Goal: Information Seeking & Learning: Learn about a topic

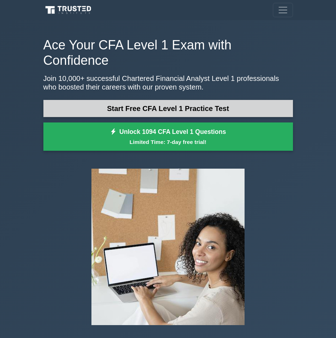
click at [180, 100] on link "Start Free CFA Level 1 Practice Test" at bounding box center [168, 108] width 250 height 17
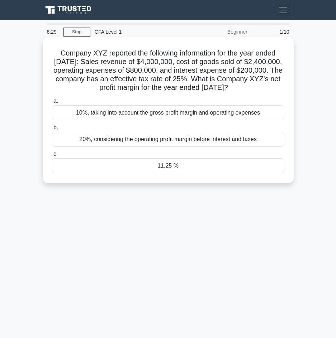
click at [200, 120] on div "10%, taking into account the gross profit margin and operating expenses" at bounding box center [168, 112] width 232 height 15
click at [52, 104] on input "a. 10%, taking into account the gross profit margin and operating expenses" at bounding box center [52, 101] width 0 height 5
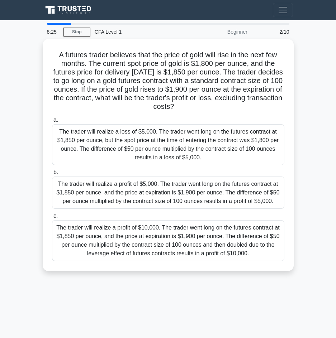
click at [55, 35] on div "8:25" at bounding box center [53, 32] width 21 height 14
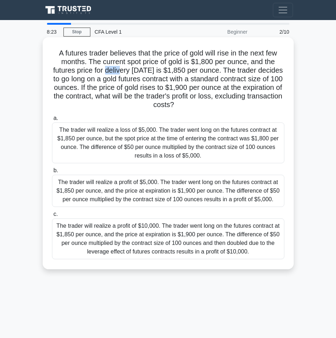
drag, startPoint x: 118, startPoint y: 71, endPoint x: 246, endPoint y: 92, distance: 130.5
click at [241, 91] on h5 "A futures trader believes that the price of gold will rise in the next few mont…" at bounding box center [168, 79] width 234 height 61
click at [240, 99] on h5 "A futures trader believes that the price of gold will rise in the next few mont…" at bounding box center [168, 79] width 234 height 61
click at [130, 232] on div "The trader will realize a profit of $10,000. The trader went long on the future…" at bounding box center [168, 239] width 232 height 41
click at [52, 217] on input "c. The trader will realize a profit of $10,000. The trader went long on the fut…" at bounding box center [52, 214] width 0 height 5
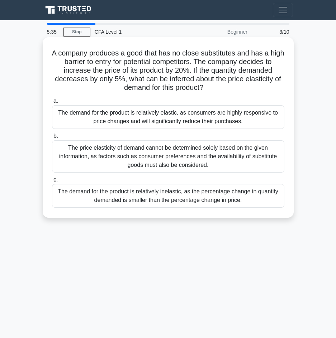
click at [258, 117] on div "The demand for the product is relatively elastic, as consumers are highly respo…" at bounding box center [168, 117] width 232 height 24
click at [52, 104] on input "a. The demand for the product is relatively elastic, as consumers are highly re…" at bounding box center [52, 101] width 0 height 5
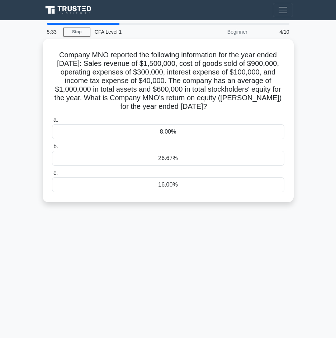
drag, startPoint x: 48, startPoint y: 27, endPoint x: 50, endPoint y: 23, distance: 3.9
click at [48, 27] on div "5:33" at bounding box center [53, 32] width 21 height 14
click at [50, 23] on main "5:33 Stop CFA Level 1 Beginner 4/10 Company MNO reported the following informat…" at bounding box center [168, 202] width 336 height 364
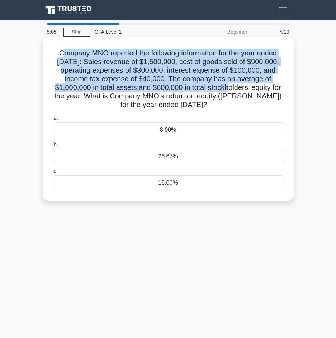
drag, startPoint x: 57, startPoint y: 52, endPoint x: 228, endPoint y: 92, distance: 175.2
click at [228, 92] on h5 "Company MNO reported the following information for the year ended December 31, …" at bounding box center [168, 79] width 234 height 61
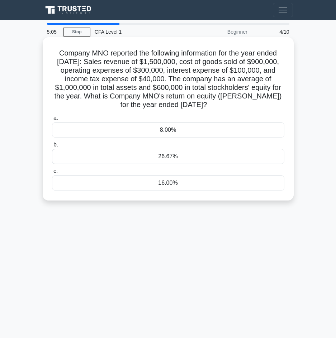
drag, startPoint x: 240, startPoint y: 113, endPoint x: 215, endPoint y: 102, distance: 26.9
click at [238, 113] on div "a. 8.00% b. 26.67%" at bounding box center [168, 153] width 241 height 80
drag, startPoint x: 221, startPoint y: 106, endPoint x: 46, endPoint y: 49, distance: 184.1
click at [46, 49] on div "Company MNO reported the following information for the year ended December 31, …" at bounding box center [168, 119] width 245 height 158
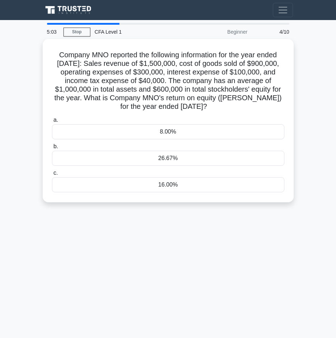
copy h5 "Company MNO reported the following information for the year ended December 31, …"
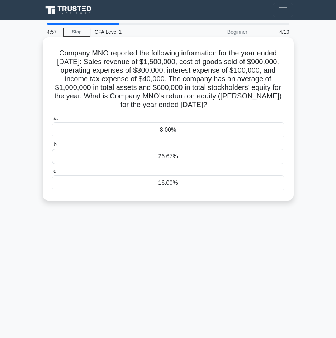
click at [246, 93] on h5 "Company MNO reported the following information for the year ended December 31, …" at bounding box center [168, 79] width 234 height 61
drag, startPoint x: 66, startPoint y: 70, endPoint x: 99, endPoint y: 68, distance: 33.0
click at [99, 68] on h5 "Company MNO reported the following information for the year ended December 31, …" at bounding box center [168, 79] width 234 height 61
click at [96, 72] on h5 "Company MNO reported the following information for the year ended December 31, …" at bounding box center [168, 79] width 234 height 61
drag, startPoint x: 150, startPoint y: 71, endPoint x: 185, endPoint y: 69, distance: 34.8
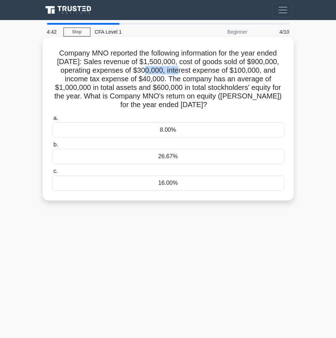
click at [185, 69] on h5 "Company MNO reported the following information for the year ended December 31, …" at bounding box center [168, 79] width 234 height 61
click at [199, 67] on h5 "Company MNO reported the following information for the year ended December 31, …" at bounding box center [168, 79] width 234 height 61
click at [183, 152] on div "26.67%" at bounding box center [168, 156] width 232 height 15
click at [52, 147] on input "b. 26.67%" at bounding box center [52, 145] width 0 height 5
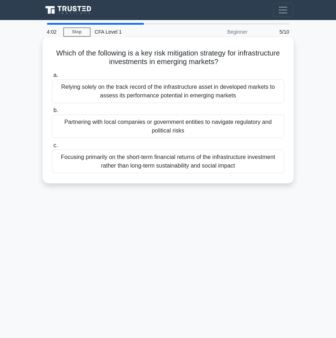
click at [84, 53] on h5 "Which of the following is a key risk mitigation strategy for infrastructure inv…" at bounding box center [168, 58] width 234 height 18
drag, startPoint x: 75, startPoint y: 47, endPoint x: 258, endPoint y: 64, distance: 183.6
click at [258, 64] on div "Which of the following is a key risk mitigation strategy for infrastructure inv…" at bounding box center [168, 110] width 245 height 141
click at [258, 64] on h5 "Which of the following is a key risk mitigation strategy for infrastructure inv…" at bounding box center [168, 58] width 234 height 18
drag, startPoint x: 239, startPoint y: 98, endPoint x: 107, endPoint y: 106, distance: 131.8
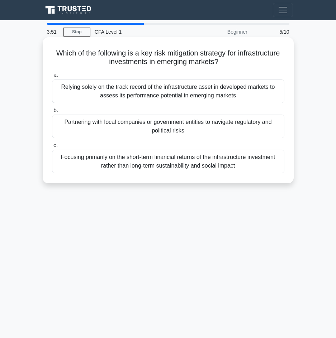
click at [78, 87] on div "Relying solely on the track record of the infrastructure asset in developed mar…" at bounding box center [168, 92] width 232 height 24
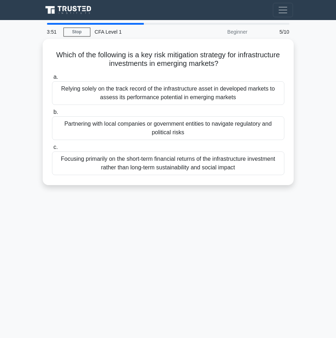
click at [171, 233] on div "3:51 Stop CFA Level 1 Beginner 5/10 Which of the following is a key risk mitiga…" at bounding box center [168, 202] width 258 height 359
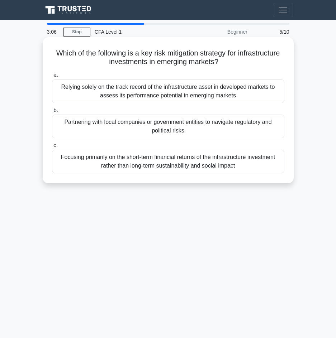
click at [170, 130] on div "Partnering with local companies or government entities to navigate regulatory a…" at bounding box center [168, 127] width 232 height 24
click at [52, 113] on input "b. Partnering with local companies or government entities to navigate regulator…" at bounding box center [52, 110] width 0 height 5
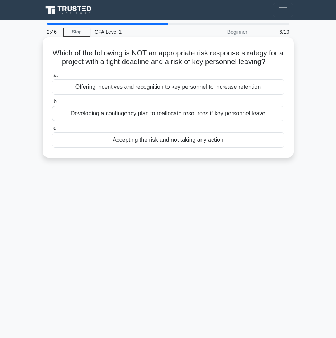
click at [190, 88] on div "Offering incentives and recognition to key personnel to increase retention" at bounding box center [168, 87] width 232 height 15
click at [52, 78] on input "a. Offering incentives and recognition to key personnel to increase retention" at bounding box center [52, 75] width 0 height 5
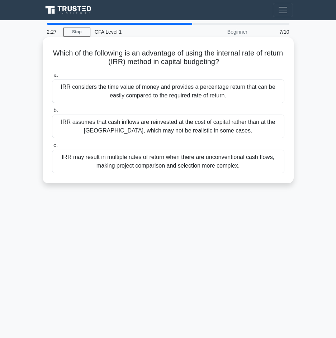
click at [202, 127] on div "IRR assumes that cash inflows are reinvested at the cost of capital rather than…" at bounding box center [168, 127] width 232 height 24
click at [52, 113] on input "b. IRR assumes that cash inflows are reinvested at the cost of capital rather t…" at bounding box center [52, 110] width 0 height 5
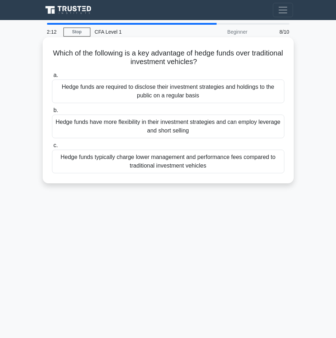
click at [202, 87] on div "Hedge funds are required to disclose their investment strategies and holdings t…" at bounding box center [168, 92] width 232 height 24
click at [52, 78] on input "a. Hedge funds are required to disclose their investment strategies and holding…" at bounding box center [52, 75] width 0 height 5
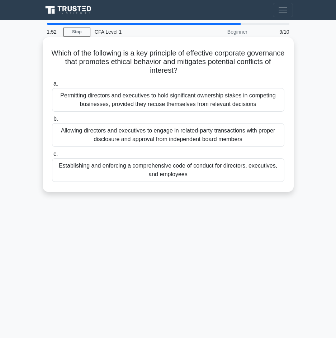
drag, startPoint x: 63, startPoint y: 47, endPoint x: 285, endPoint y: 184, distance: 261.3
click at [285, 184] on div "Which of the following is a key principle of effective corporate governance tha…" at bounding box center [168, 114] width 245 height 149
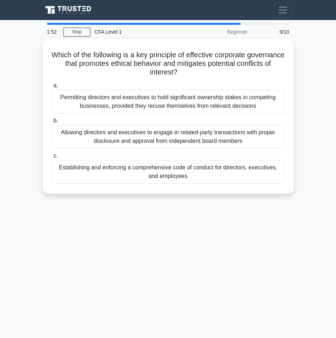
copy div "Which of the following is a key principle of effective corporate governance tha…"
click at [238, 262] on div "1:48 Stop CFA Level 1 Beginner 9/10 Which of the following is a key principle o…" at bounding box center [168, 202] width 258 height 359
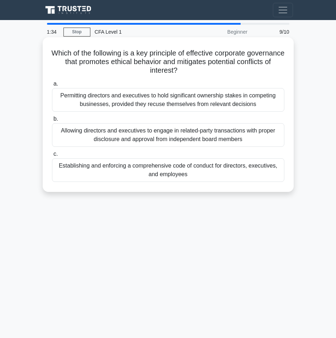
click at [125, 173] on div "Establishing and enforcing a comprehensive code of conduct for directors, execu…" at bounding box center [168, 170] width 232 height 24
click at [52, 157] on input "c. Establishing and enforcing a comprehensive code of conduct for directors, ex…" at bounding box center [52, 154] width 0 height 5
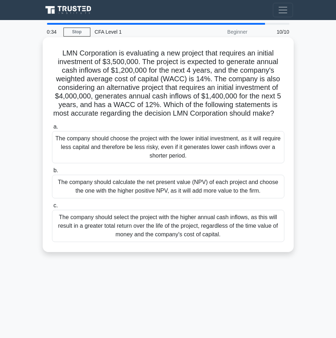
click at [243, 191] on div "The company should calculate the net present value (NPV) of each project and ch…" at bounding box center [168, 187] width 232 height 24
click at [52, 173] on input "b. The company should calculate the net present value (NPV) of each project and…" at bounding box center [52, 171] width 0 height 5
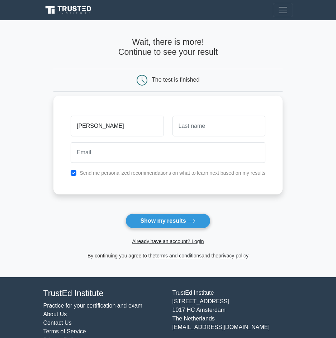
type input "ken"
type input "nguyen"
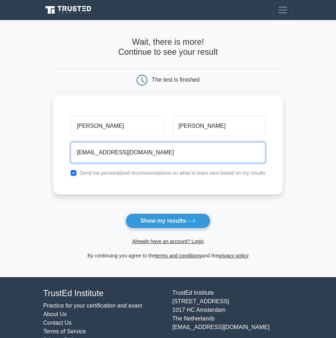
type input "tannn@globalmind.sg"
click at [125, 214] on button "Show my results" at bounding box center [167, 221] width 85 height 15
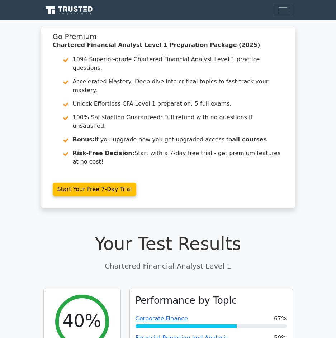
scroll to position [108, 0]
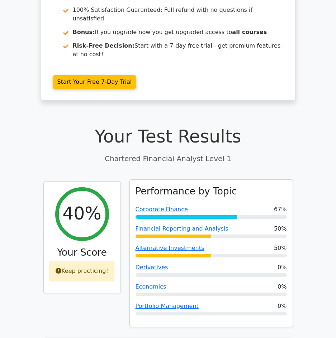
click at [278, 225] on span "50%" at bounding box center [280, 229] width 13 height 9
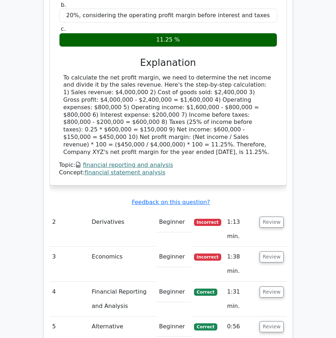
scroll to position [753, 0]
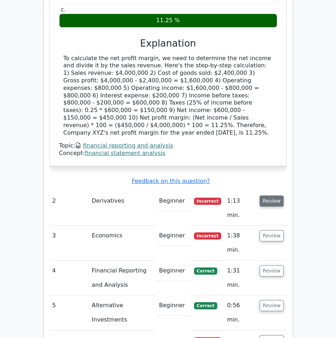
click at [277, 196] on button "Review" at bounding box center [272, 201] width 24 height 11
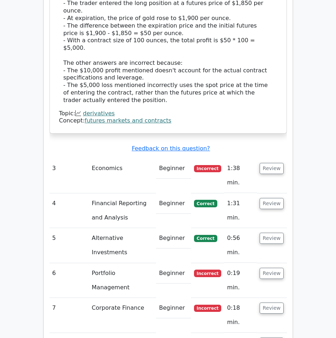
scroll to position [1291, 0]
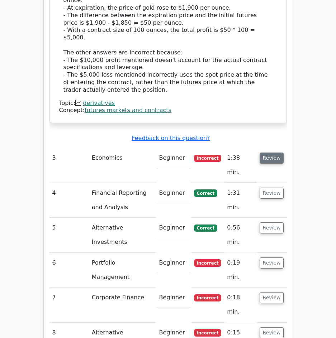
click at [273, 153] on button "Review" at bounding box center [272, 158] width 24 height 11
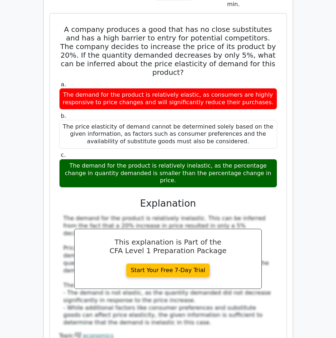
scroll to position [1721, 0]
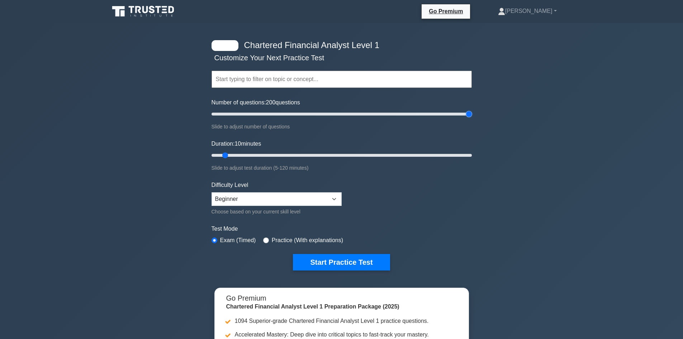
drag, startPoint x: 219, startPoint y: 113, endPoint x: 563, endPoint y: 125, distance: 343.7
click at [472, 118] on input "Number of questions: 200 questions" at bounding box center [342, 114] width 260 height 9
click at [276, 193] on select "Beginner Intermediate Expert" at bounding box center [277, 199] width 130 height 14
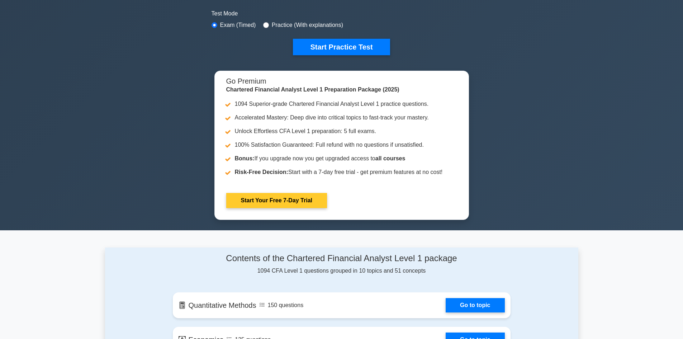
scroll to position [108, 0]
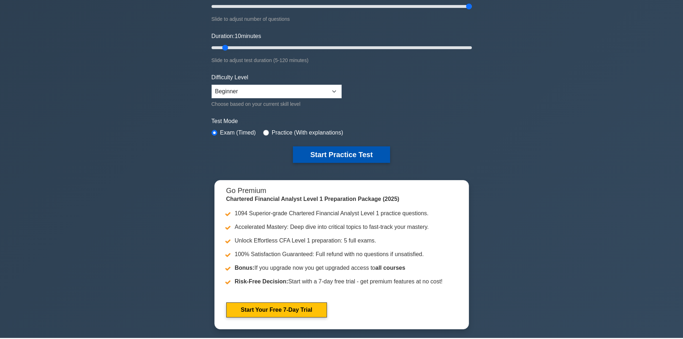
click at [369, 161] on button "Start Practice Test" at bounding box center [341, 154] width 97 height 16
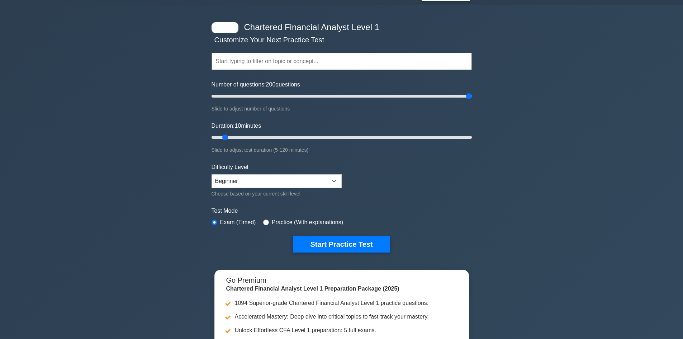
scroll to position [0, 0]
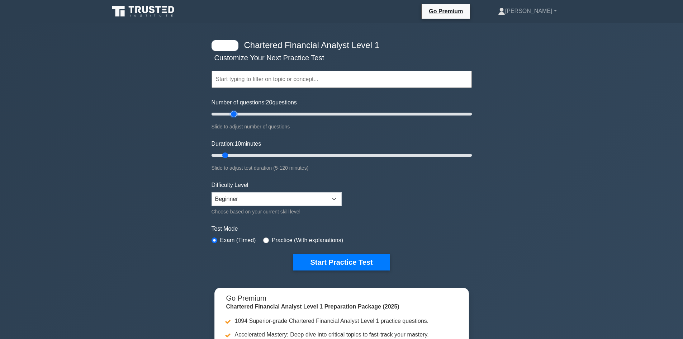
drag, startPoint x: 469, startPoint y: 113, endPoint x: 234, endPoint y: 111, distance: 234.9
type input "20"
click at [234, 111] on input "Number of questions: 20 questions" at bounding box center [342, 114] width 260 height 9
click at [355, 261] on button "Start Practice Test" at bounding box center [341, 262] width 97 height 16
click at [341, 258] on button "Start Practice Test" at bounding box center [341, 262] width 97 height 16
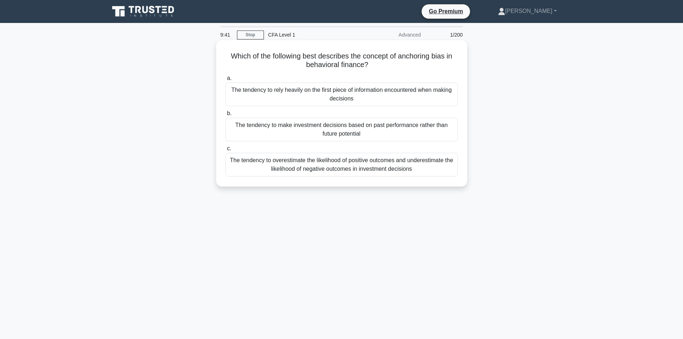
click at [359, 93] on div "The tendency to rely heavily on the first piece of information encountered when…" at bounding box center [342, 94] width 232 height 24
click at [226, 81] on input "a. The tendency to rely heavily on the first piece of information encountered w…" at bounding box center [226, 78] width 0 height 5
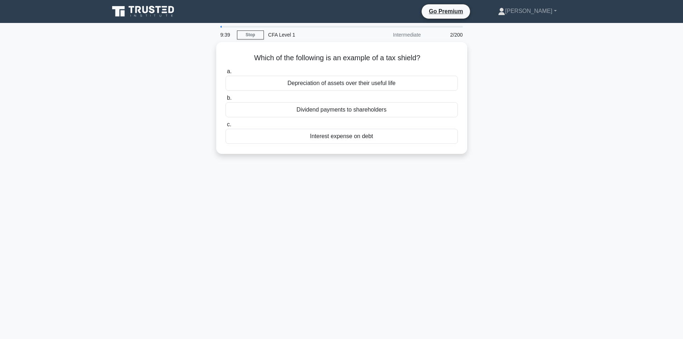
click at [231, 162] on div "Which of the following is an example of a tax shield? .spinner_0XTQ{transform-o…" at bounding box center [341, 102] width 473 height 120
click at [339, 133] on div "Interest expense on debt" at bounding box center [342, 134] width 232 height 15
click at [226, 125] on input "c. Interest expense on debt" at bounding box center [226, 122] width 0 height 5
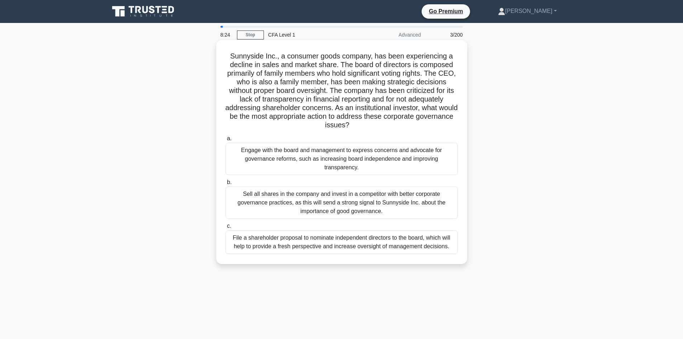
click at [393, 207] on div "Sell all shares in the company and invest in a competitor with better corporate…" at bounding box center [342, 202] width 232 height 32
click at [226, 185] on input "b. Sell all shares in the company and invest in a competitor with better corpor…" at bounding box center [226, 182] width 0 height 5
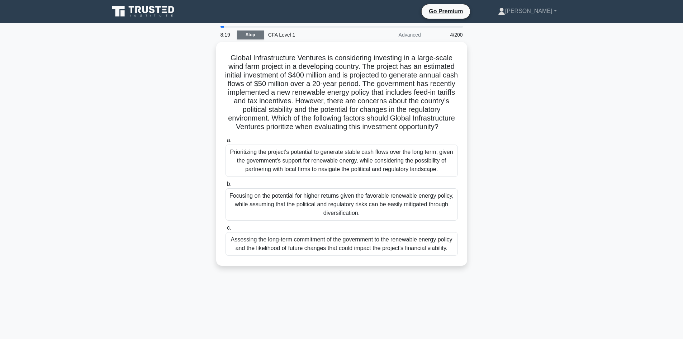
click at [242, 38] on link "Stop" at bounding box center [250, 34] width 27 height 9
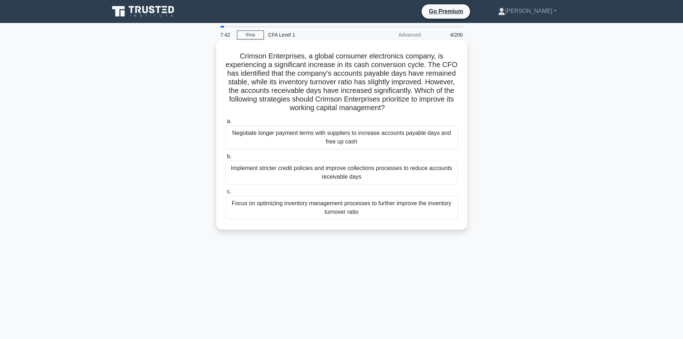
drag, startPoint x: 240, startPoint y: 54, endPoint x: 458, endPoint y: 213, distance: 269.9
click at [458, 213] on div "Crimson Enterprises, a global consumer electronics company, is experiencing a s…" at bounding box center [341, 135] width 245 height 184
copy div "Crimson Enterprises, a global consumer electronics company, is experiencing a s…"
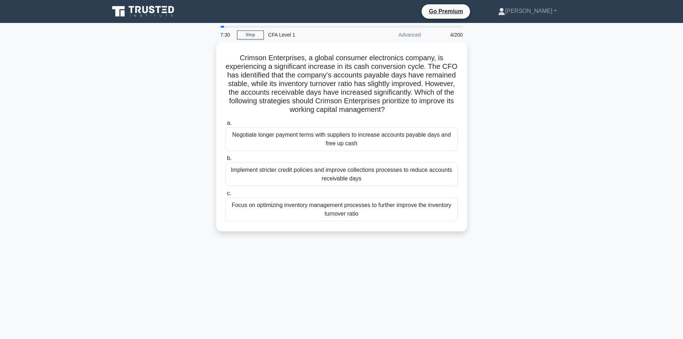
click at [526, 161] on div "Crimson Enterprises, a global consumer electronics company, is experiencing a s…" at bounding box center [341, 141] width 473 height 198
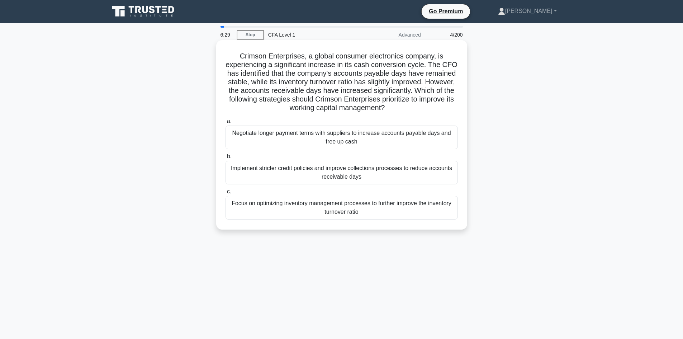
click at [320, 174] on div "Implement stricter credit policies and improve collections processes to reduce …" at bounding box center [342, 173] width 232 height 24
click at [226, 159] on input "b. Implement stricter credit policies and improve collections processes to redu…" at bounding box center [226, 156] width 0 height 5
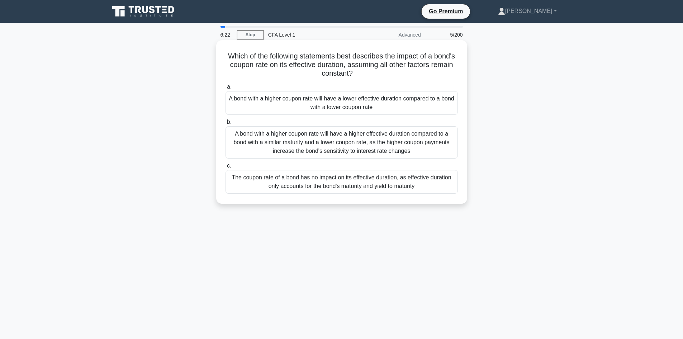
click at [239, 57] on h5 "Which of the following statements best describes the impact of a bond's coupon …" at bounding box center [342, 65] width 234 height 27
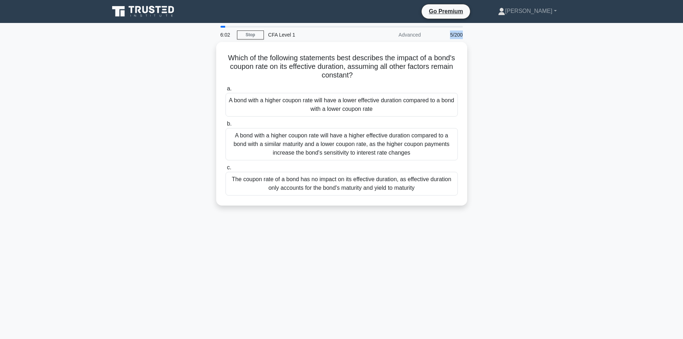
drag, startPoint x: 447, startPoint y: 35, endPoint x: 462, endPoint y: 36, distance: 15.1
click at [462, 36] on div "5/200" at bounding box center [446, 35] width 42 height 14
click at [536, 179] on div "Which of the following statements best describes the impact of a bond's coupon …" at bounding box center [341, 128] width 473 height 172
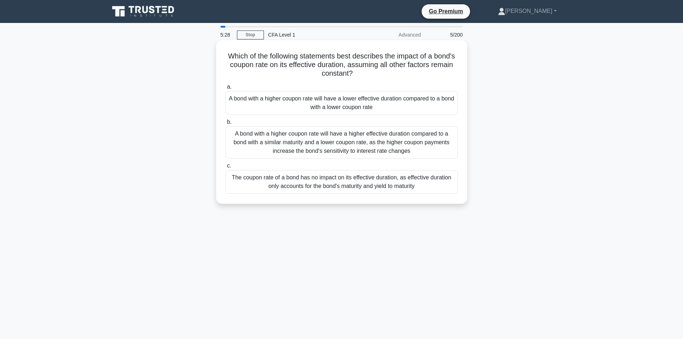
drag, startPoint x: 236, startPoint y: 56, endPoint x: 448, endPoint y: 190, distance: 251.3
click at [448, 190] on div "Which of the following statements best describes the impact of a bond's coupon …" at bounding box center [341, 122] width 245 height 158
copy div "Which of the following statements best describes the impact of a bond's coupon …"
click at [307, 101] on div "A bond with a higher coupon rate will have a lower effective duration compared …" at bounding box center [342, 103] width 232 height 24
click at [226, 89] on input "a. A bond with a higher coupon rate will have a lower effective duration compar…" at bounding box center [226, 87] width 0 height 5
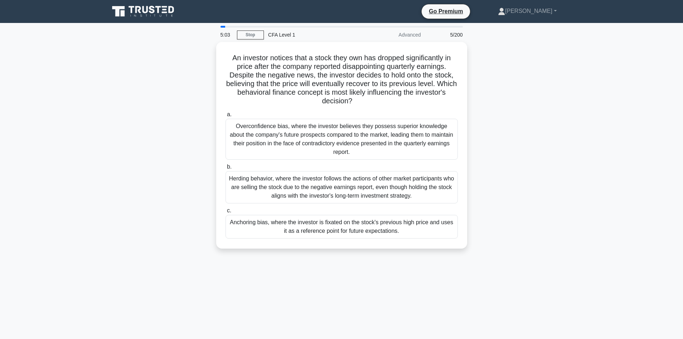
click at [151, 119] on div "An investor notices that a stock they own has dropped significantly in price af…" at bounding box center [341, 149] width 473 height 215
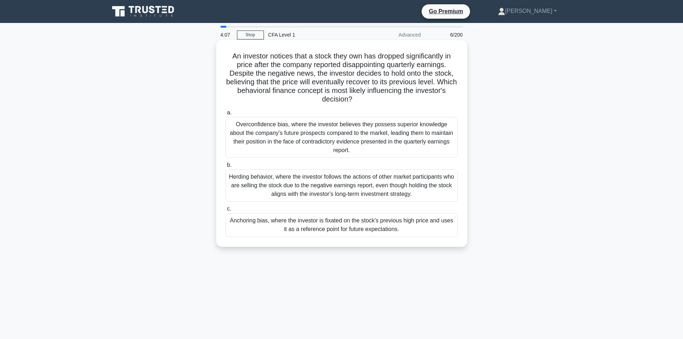
drag, startPoint x: 229, startPoint y: 55, endPoint x: 446, endPoint y: 228, distance: 278.3
click at [446, 228] on div "An investor notices that a stock they own has dropped significantly in price af…" at bounding box center [341, 143] width 245 height 201
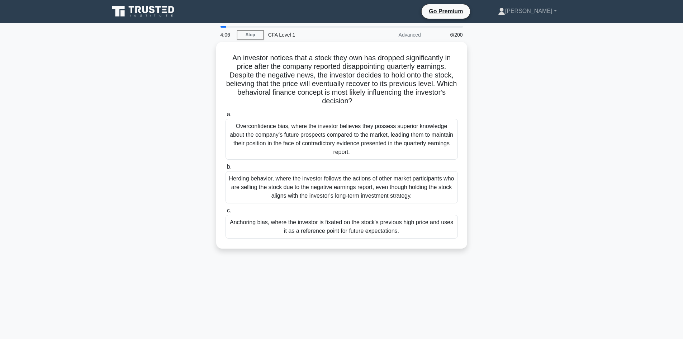
copy div "An investor notices that a stock they own has dropped significantly in price af…"
click at [304, 264] on div "4:00 Stop CFA Level 1 Advanced 6/200 An investor notices that a stock they own …" at bounding box center [341, 205] width 473 height 359
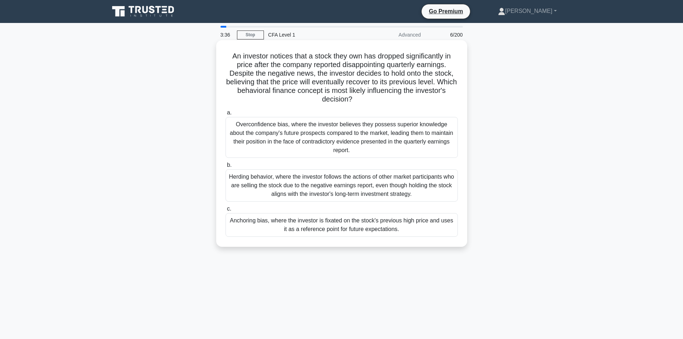
click at [335, 222] on div "Anchoring bias, where the investor is fixated on the stock's previous high pric…" at bounding box center [342, 225] width 232 height 24
click at [226, 211] on input "c. Anchoring bias, where the investor is fixated on the stock's previous high p…" at bounding box center [226, 209] width 0 height 5
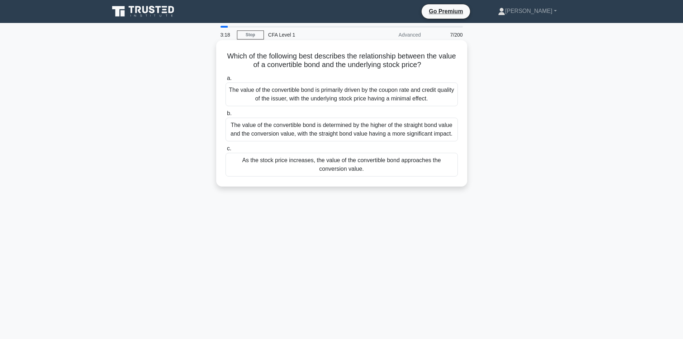
drag, startPoint x: 234, startPoint y: 54, endPoint x: 458, endPoint y: 174, distance: 254.1
click at [458, 174] on div "Which of the following best describes the relationship between the value of a c…" at bounding box center [341, 113] width 245 height 141
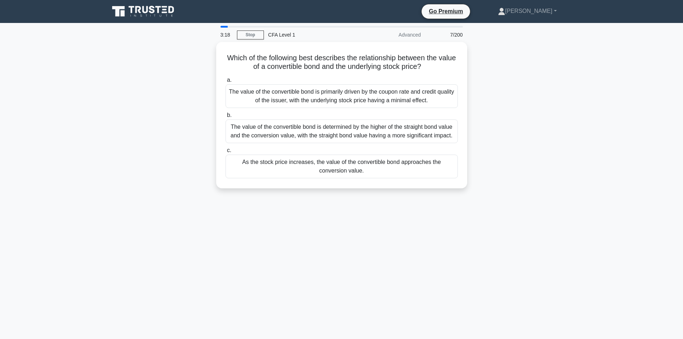
copy div "Which of the following best describes the relationship between the value of a c…"
click at [411, 226] on div "3:11 Stop CFA Level 1 Advanced 7/200 Which of the following best describes the …" at bounding box center [341, 205] width 473 height 359
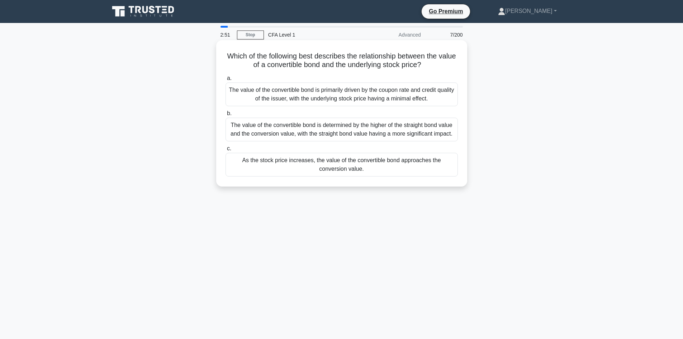
click at [358, 163] on div "As the stock price increases, the value of the convertible bond approaches the …" at bounding box center [342, 165] width 232 height 24
click at [226, 151] on input "c. As the stock price increases, the value of the convertible bond approaches t…" at bounding box center [226, 148] width 0 height 5
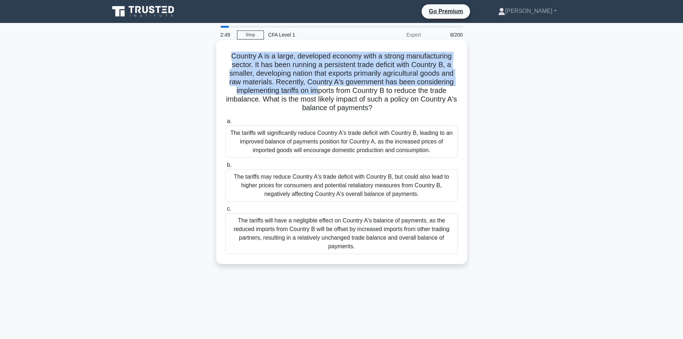
drag, startPoint x: 228, startPoint y: 56, endPoint x: 354, endPoint y: 89, distance: 130.1
click at [354, 89] on h5 "Country A is a large, developed economy with a strong manufacturing sector. It …" at bounding box center [342, 82] width 234 height 61
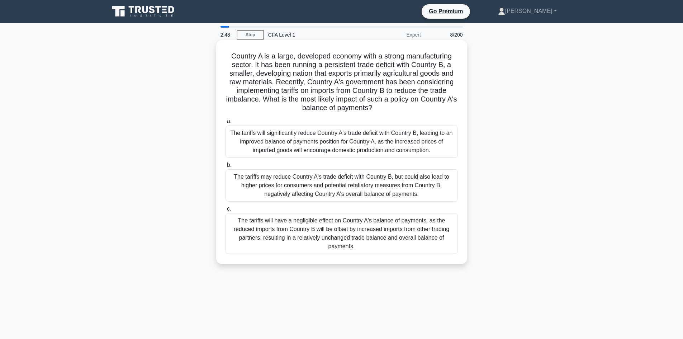
click at [379, 98] on h5 "Country A is a large, developed economy with a strong manufacturing sector. It …" at bounding box center [342, 82] width 234 height 61
drag, startPoint x: 226, startPoint y: 53, endPoint x: 455, endPoint y: 252, distance: 303.4
click at [455, 252] on div "Country A is a large, developed economy with a strong manufacturing sector. It …" at bounding box center [341, 152] width 245 height 218
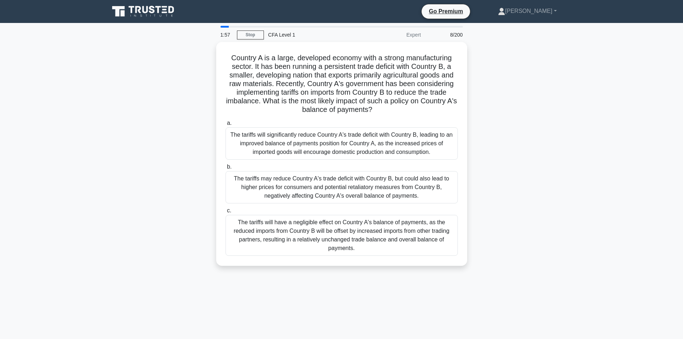
copy div "Country A is a large, developed economy with a strong manufacturing sector. It …"
click at [506, 190] on div "Country A is a large, developed economy with a strong manufacturing sector. It …" at bounding box center [341, 158] width 473 height 232
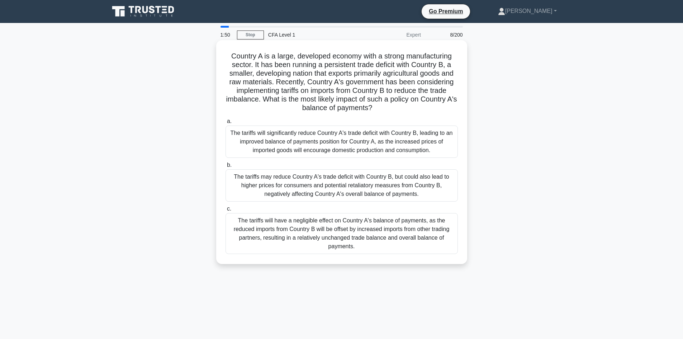
click at [353, 173] on div "The tariffs may reduce Country A's trade deficit with Country B, but could also…" at bounding box center [342, 185] width 232 height 32
click at [226, 167] on input "b. The tariffs may reduce Country A's trade deficit with Country B, but could a…" at bounding box center [226, 165] width 0 height 5
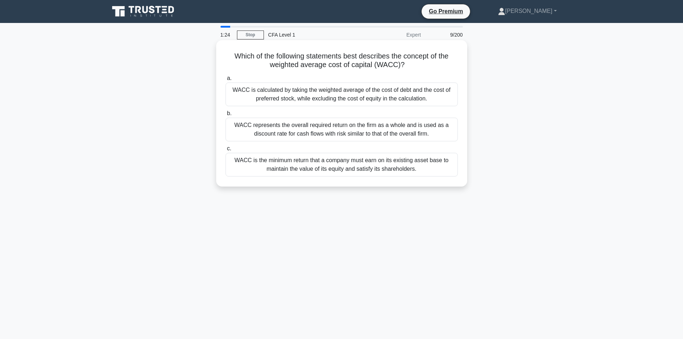
drag, startPoint x: 232, startPoint y: 54, endPoint x: 459, endPoint y: 178, distance: 259.0
click at [459, 178] on div "Which of the following statements best describes the concept of the weighted av…" at bounding box center [341, 113] width 245 height 141
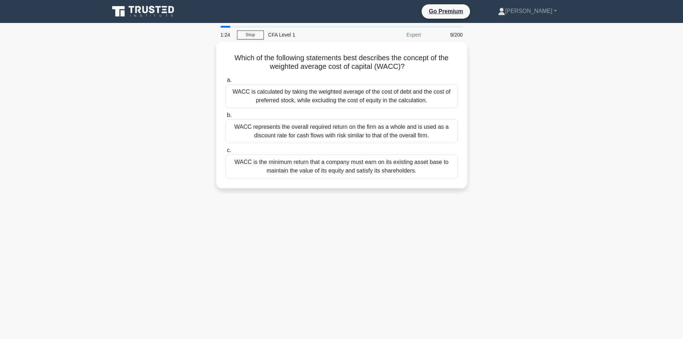
copy div "Which of the following statements best describes the concept of the weighted av…"
click at [286, 240] on div "1:21 Stop CFA Level 1 Expert 9/200 Which of the following statements best descr…" at bounding box center [341, 205] width 473 height 359
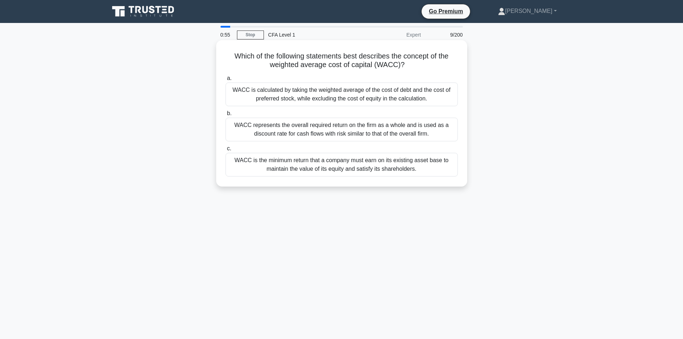
click at [320, 127] on div "WACC represents the overall required return on the firm as a whole and is used …" at bounding box center [342, 130] width 232 height 24
click at [226, 116] on input "b. WACC represents the overall required return on the firm as a whole and is us…" at bounding box center [226, 113] width 0 height 5
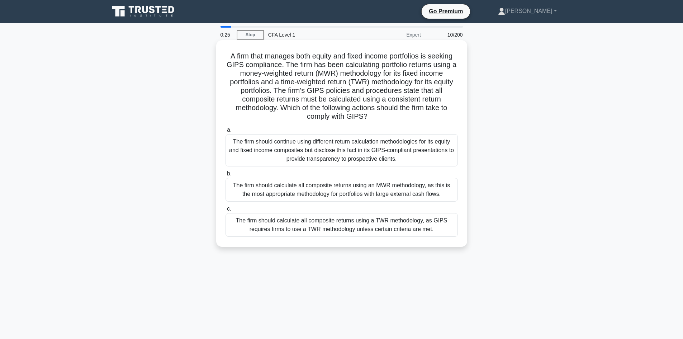
click at [332, 142] on div "The firm should continue using different return calculation methodologies for i…" at bounding box center [342, 150] width 232 height 32
click at [226, 132] on input "a. The firm should continue using different return calculation methodologies fo…" at bounding box center [226, 130] width 0 height 5
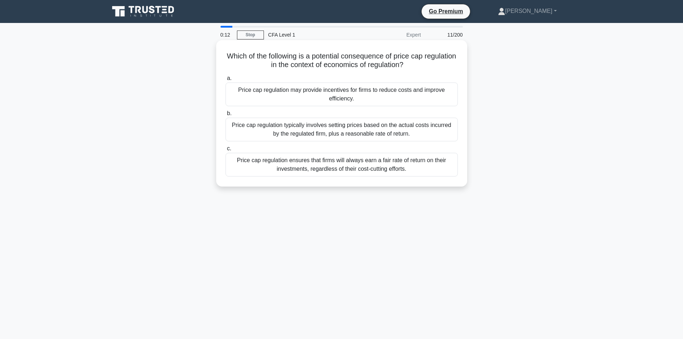
click at [353, 101] on div "Price cap regulation may provide incentives for firms to reduce costs and impro…" at bounding box center [342, 94] width 232 height 24
click at [226, 81] on input "a. Price cap regulation may provide incentives for firms to reduce costs and im…" at bounding box center [226, 78] width 0 height 5
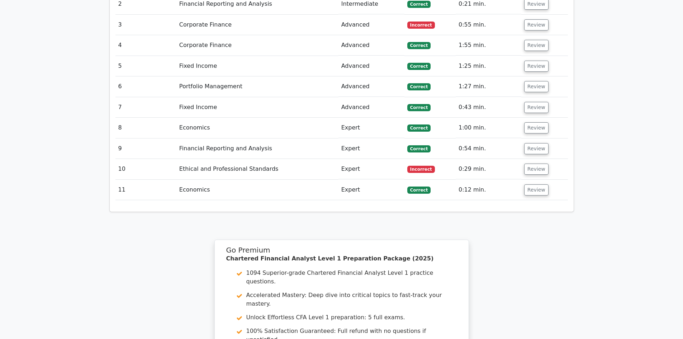
scroll to position [968, 0]
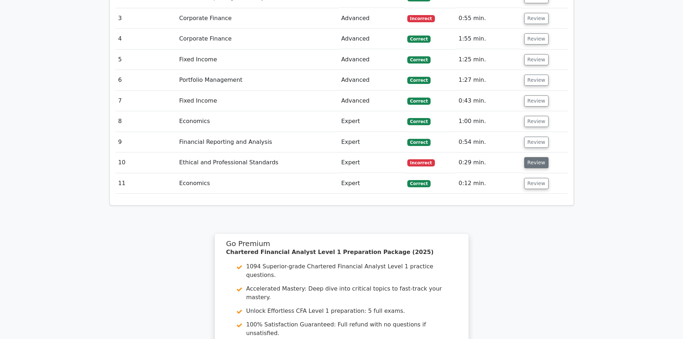
click at [532, 157] on button "Review" at bounding box center [536, 162] width 24 height 11
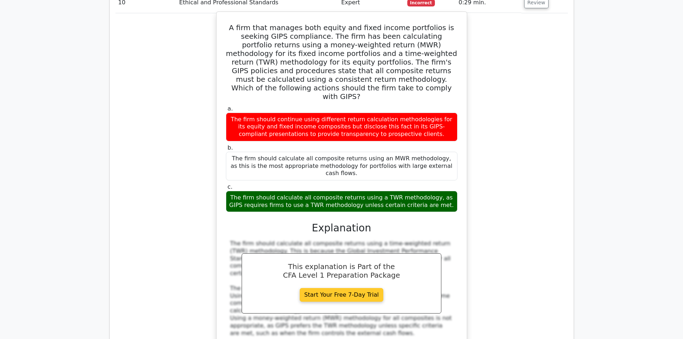
scroll to position [1119, 0]
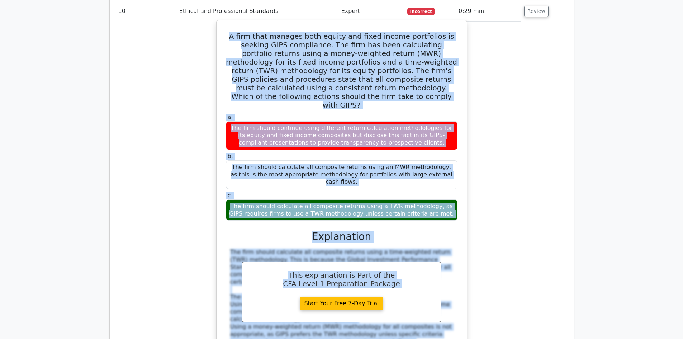
drag, startPoint x: 228, startPoint y: 134, endPoint x: 426, endPoint y: 295, distance: 255.6
click at [426, 295] on div "A firm that manages both equity and fixed income portfolios is seeking GIPS com…" at bounding box center [341, 197] width 245 height 349
copy div "A firm that manages both equity and fixed income portfolios is seeking GIPS com…"
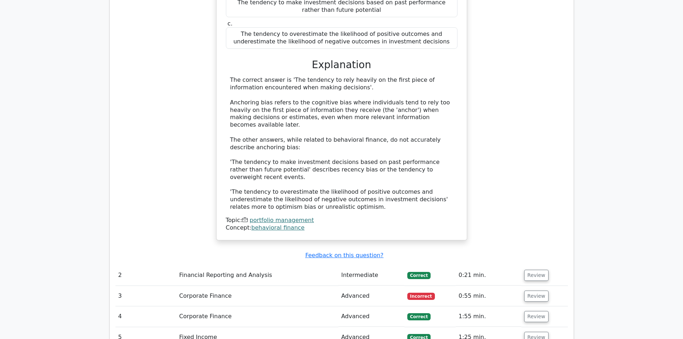
scroll to position [689, 0]
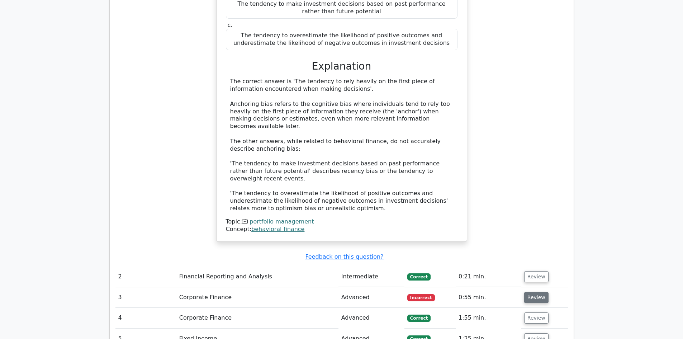
click at [531, 292] on button "Review" at bounding box center [536, 297] width 24 height 11
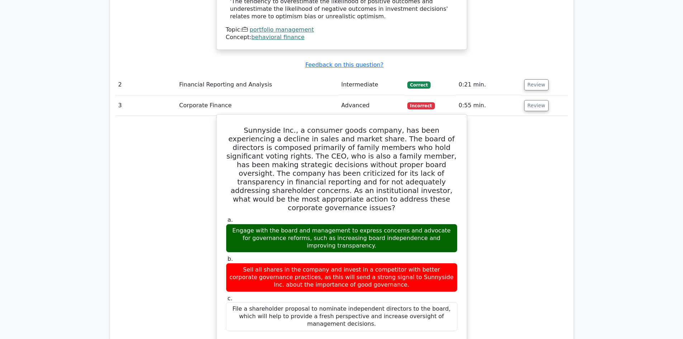
scroll to position [904, 0]
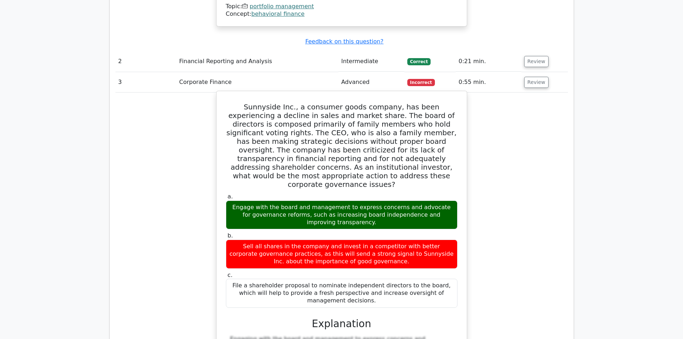
drag, startPoint x: 229, startPoint y: 58, endPoint x: 448, endPoint y: 236, distance: 282.2
click at [448, 236] on div "Sunnyside Inc., a consumer goods company, has been experiencing a decline in sa…" at bounding box center [341, 287] width 245 height 387
copy div "Sunnyside Inc., a consumer goods company, has been experiencing a decline in sa…"
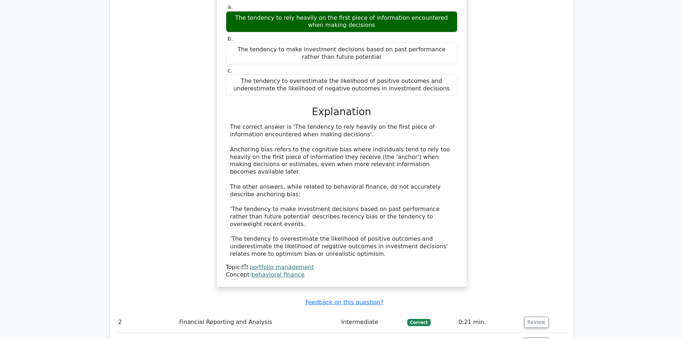
scroll to position [215, 0]
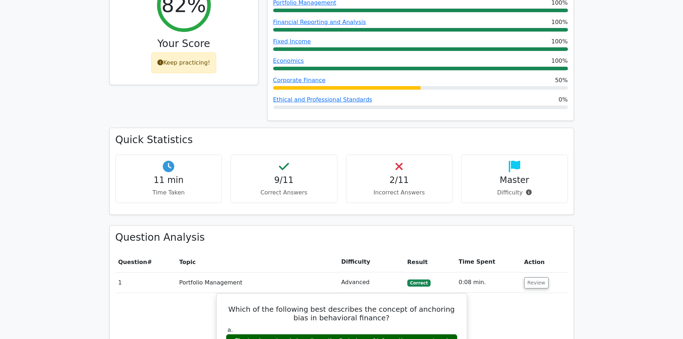
drag, startPoint x: 165, startPoint y: 135, endPoint x: 178, endPoint y: 153, distance: 22.1
click at [165, 161] on icon at bounding box center [168, 166] width 11 height 11
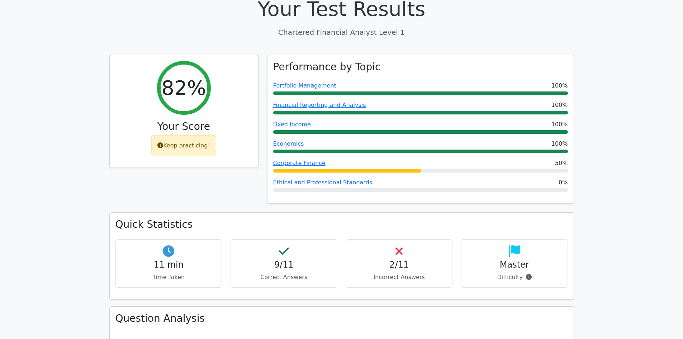
scroll to position [230, 0]
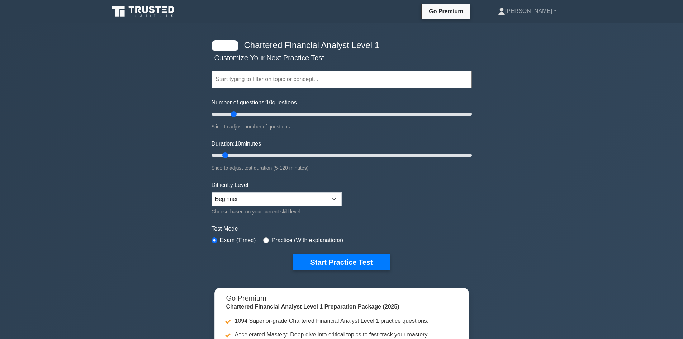
select select "beginner"
drag, startPoint x: 234, startPoint y: 112, endPoint x: 249, endPoint y: 112, distance: 14.7
type input "30"
click at [249, 112] on input "Number of questions: 30 questions" at bounding box center [342, 114] width 260 height 9
drag, startPoint x: 230, startPoint y: 155, endPoint x: 266, endPoint y: 154, distance: 35.9
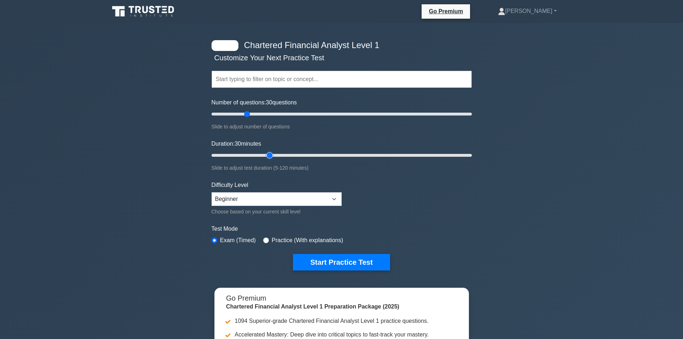
type input "30"
click at [266, 154] on input "Duration: 30 minutes" at bounding box center [342, 155] width 260 height 9
drag, startPoint x: 245, startPoint y: 113, endPoint x: 327, endPoint y: 112, distance: 82.8
type input "90"
click at [327, 112] on input "Number of questions: 90 questions" at bounding box center [342, 114] width 260 height 9
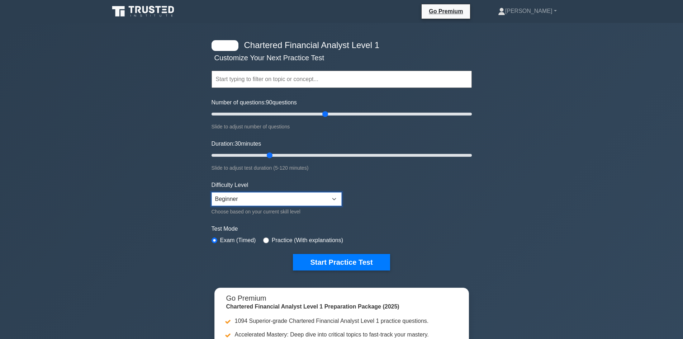
click at [308, 193] on select "Beginner Intermediate Expert" at bounding box center [277, 199] width 130 height 14
drag, startPoint x: 272, startPoint y: 154, endPoint x: 331, endPoint y: 157, distance: 58.9
type input "60"
click at [331, 157] on input "Duration: 60 minutes" at bounding box center [342, 155] width 260 height 9
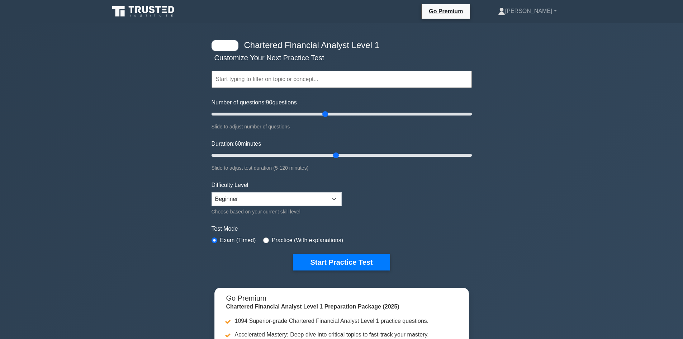
click at [460, 140] on div "Duration: 60 minutes Slide to adjust test duration (5-120 minutes)" at bounding box center [342, 155] width 260 height 33
click at [364, 264] on button "Start Practice Test" at bounding box center [341, 262] width 97 height 16
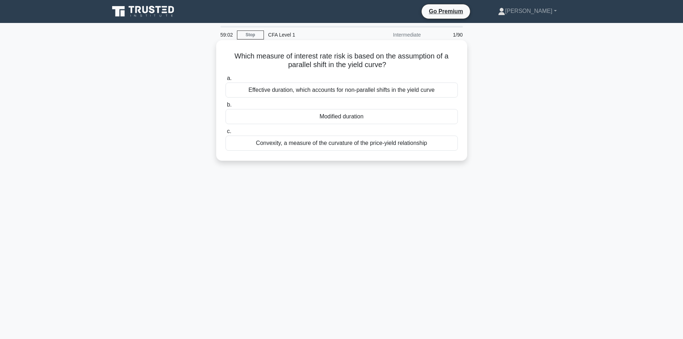
drag, startPoint x: 232, startPoint y: 52, endPoint x: 463, endPoint y: 149, distance: 250.4
click at [463, 149] on div "Which measure of interest rate risk is based on the assumption of a parallel sh…" at bounding box center [341, 100] width 245 height 115
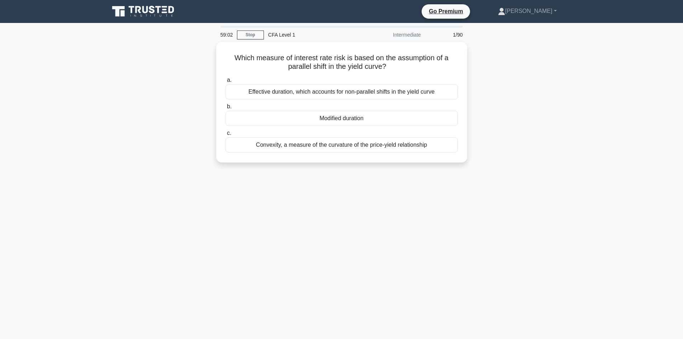
copy div "Which measure of interest rate risk is based on the assumption of a parallel sh…"
click at [409, 229] on div "58:18 Stop CFA Level 1 Intermediate 1/90 Which measure of interest rate risk is…" at bounding box center [341, 205] width 473 height 359
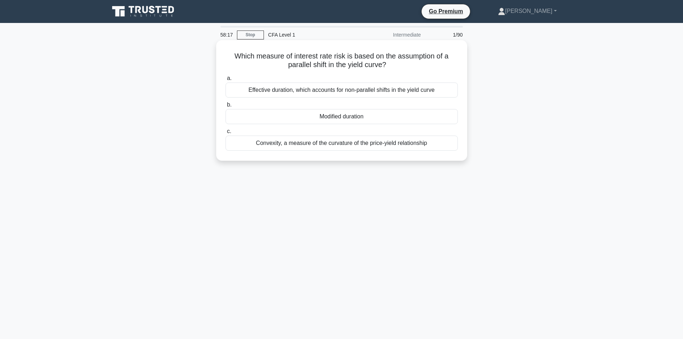
click at [354, 120] on div "Modified duration" at bounding box center [342, 116] width 232 height 15
click at [226, 107] on input "b. Modified duration" at bounding box center [226, 105] width 0 height 5
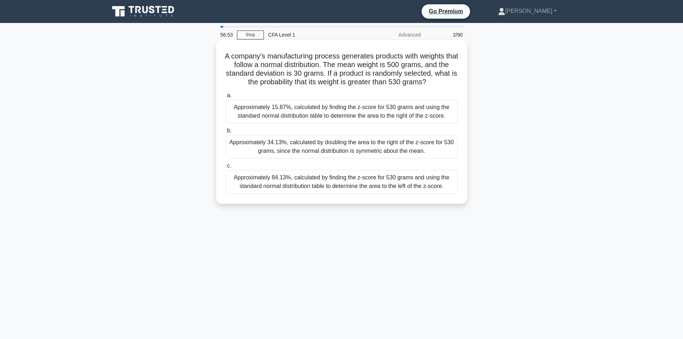
drag, startPoint x: 227, startPoint y: 53, endPoint x: 452, endPoint y: 195, distance: 266.2
click at [452, 195] on div "A company's manufacturing process generates products with weights that follow a…" at bounding box center [341, 122] width 245 height 158
copy div "A company's manufacturing process generates products with weights that follow a…"
click at [141, 193] on div "A company's manufacturing process generates products with weights that follow a…" at bounding box center [341, 128] width 473 height 172
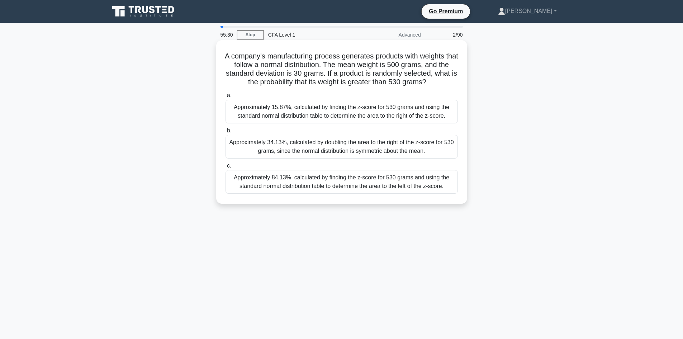
click at [305, 111] on div "Approximately 15.87%, calculated by finding the z-score for 530 grams and using…" at bounding box center [342, 112] width 232 height 24
click at [226, 98] on input "a. Approximately 15.87%, calculated by finding the z-score for 530 grams and us…" at bounding box center [226, 95] width 0 height 5
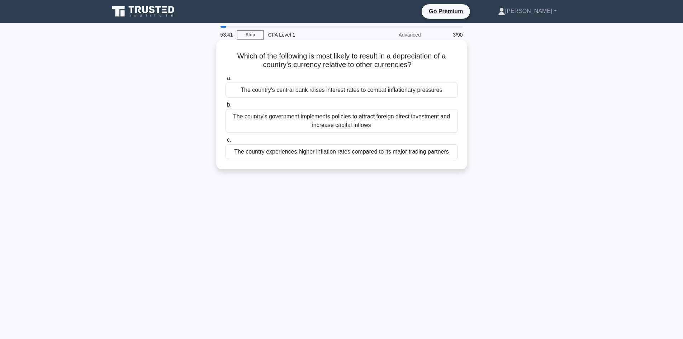
click at [361, 117] on div "The country's government implements policies to attract foreign direct investme…" at bounding box center [342, 121] width 232 height 24
click at [226, 107] on input "b. The country's government implements policies to attract foreign direct inves…" at bounding box center [226, 105] width 0 height 5
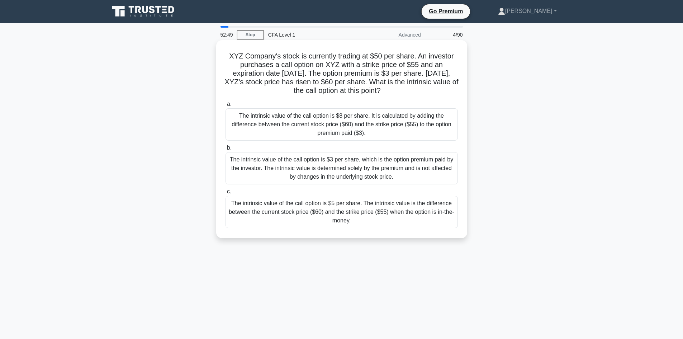
drag, startPoint x: 226, startPoint y: 48, endPoint x: 403, endPoint y: 232, distance: 255.4
click at [403, 232] on div "XYZ Company's stock is currently trading at $50 per share. An investor purchase…" at bounding box center [341, 139] width 245 height 192
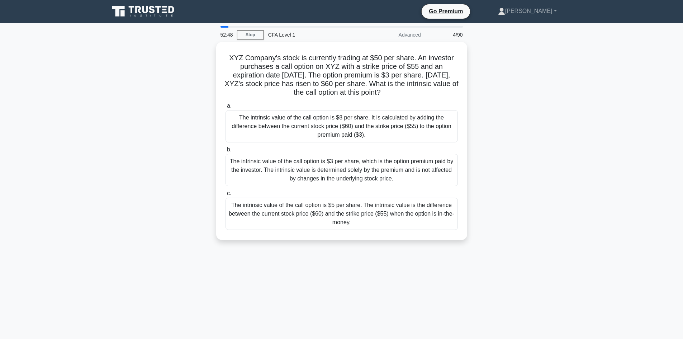
copy div "XYZ Company's stock is currently trading at $50 per share. An investor purchase…"
click at [547, 209] on div "XYZ Company's stock is currently trading at $50 per share. An investor purchase…" at bounding box center [341, 145] width 473 height 207
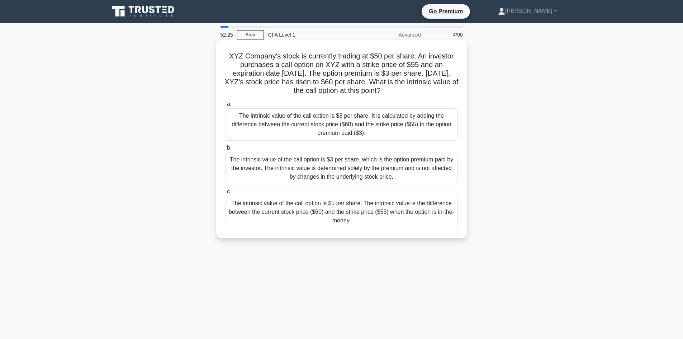
click at [397, 214] on div "The intrinsic value of the call option is $5 per share. The intrinsic value is …" at bounding box center [342, 212] width 232 height 32
click at [226, 194] on input "c. The intrinsic value of the call option is $5 per share. The intrinsic value …" at bounding box center [226, 191] width 0 height 5
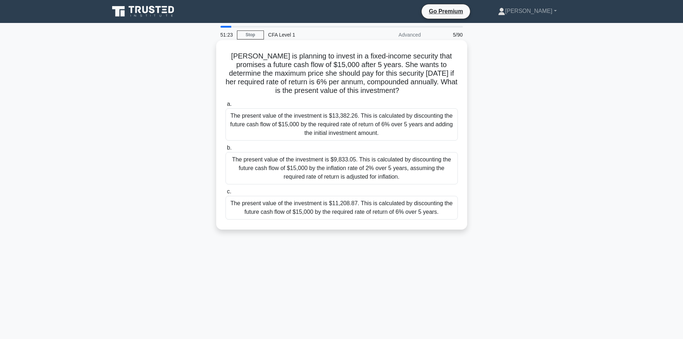
drag, startPoint x: 229, startPoint y: 53, endPoint x: 461, endPoint y: 221, distance: 286.4
click at [461, 221] on div "Sarah is planning to invest in a fixed-income security that promises a future c…" at bounding box center [341, 135] width 245 height 184
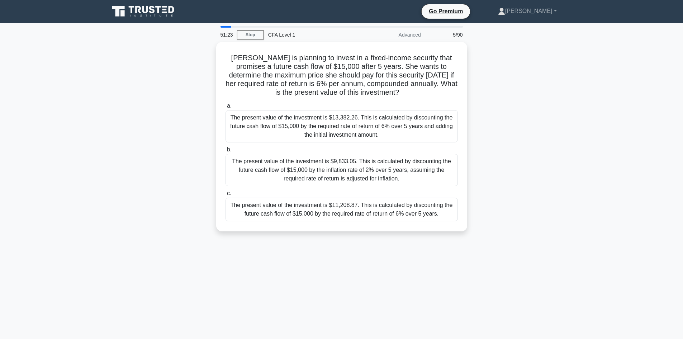
copy div "Sarah is planning to invest in a fixed-income security that promises a future c…"
click at [383, 248] on div "51:05 Stop CFA Level 1 Advanced 5/90 Sarah is planning to invest in a fixed-inc…" at bounding box center [341, 205] width 473 height 359
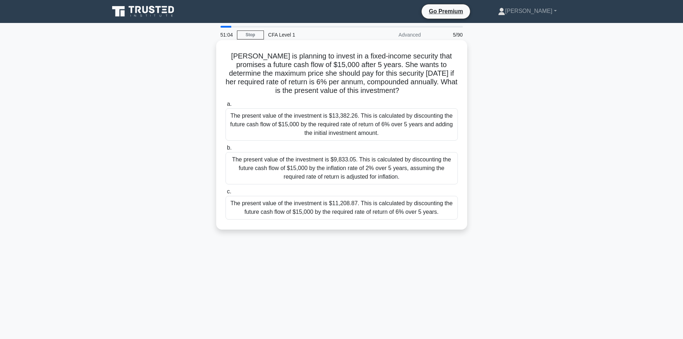
click at [375, 208] on div "The present value of the investment is $11,208.87. This is calculated by discou…" at bounding box center [342, 208] width 232 height 24
click at [226, 194] on input "c. The present value of the investment is $11,208.87. This is calculated by dis…" at bounding box center [226, 191] width 0 height 5
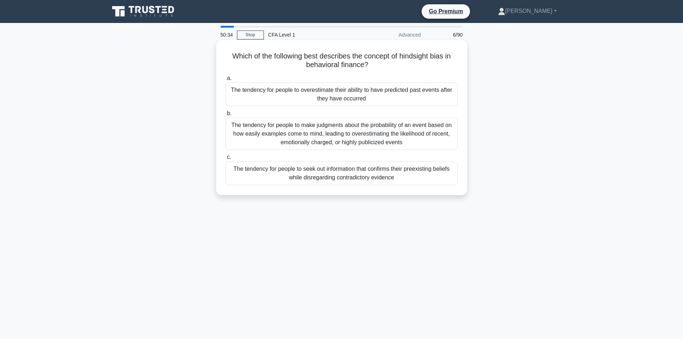
drag, startPoint x: 421, startPoint y: 181, endPoint x: 221, endPoint y: 58, distance: 235.0
click at [221, 58] on div "Which of the following best describes the concept of hindsight bias in behavior…" at bounding box center [341, 117] width 245 height 149
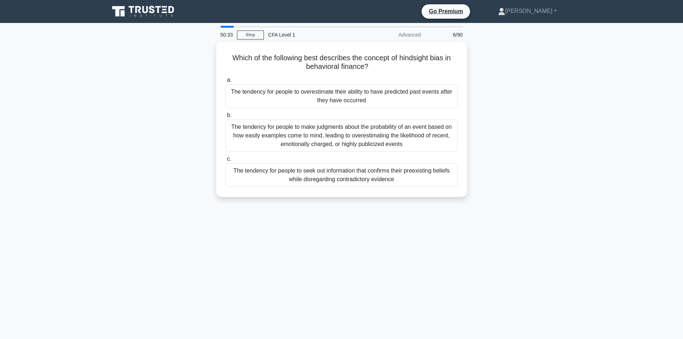
copy div "Which of the following best describes the concept of hindsight bias in behavior…"
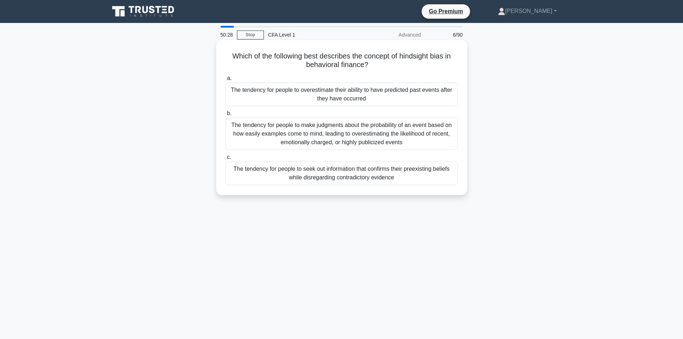
click at [281, 87] on div "The tendency for people to overestimate their ability to have predicted past ev…" at bounding box center [342, 94] width 232 height 24
click at [226, 81] on input "a. The tendency for people to overestimate their ability to have predicted past…" at bounding box center [226, 78] width 0 height 5
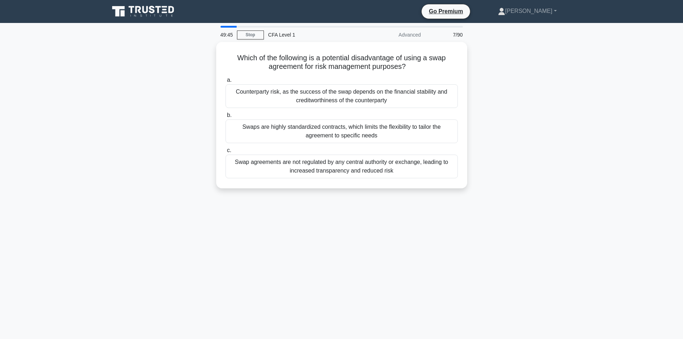
drag, startPoint x: 227, startPoint y: 49, endPoint x: 470, endPoint y: 173, distance: 272.6
click at [470, 173] on div "Which of the following is a potential disadvantage of using a swap agreement fo…" at bounding box center [341, 119] width 473 height 155
copy div "Which of the following is a potential disadvantage of using a swap agreement fo…"
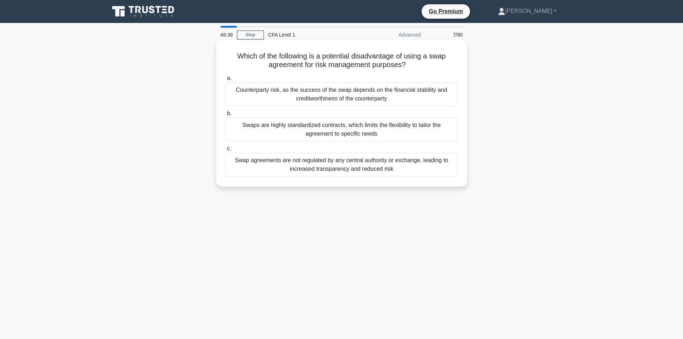
click at [288, 86] on div "Counterparty risk, as the success of the swap depends on the financial stabilit…" at bounding box center [342, 94] width 232 height 24
click at [226, 81] on input "a. Counterparty risk, as the success of the swap depends on the financial stabi…" at bounding box center [226, 78] width 0 height 5
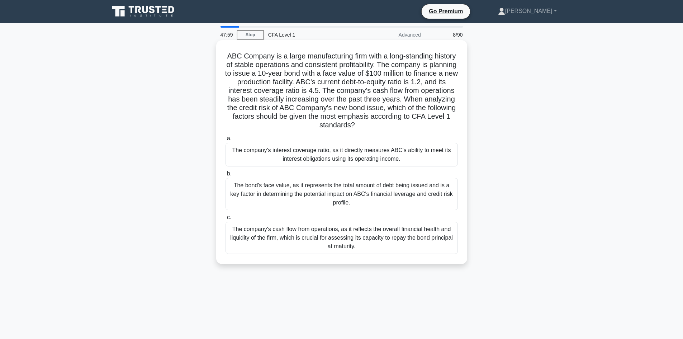
drag, startPoint x: 235, startPoint y: 53, endPoint x: 433, endPoint y: 253, distance: 281.9
click at [433, 253] on div "ABC Company is a large manufacturing firm with a long-standing history of stabl…" at bounding box center [341, 152] width 245 height 218
copy div "ABC Company is a large manufacturing firm with a long-standing history of stabl…"
click at [164, 161] on div "ABC Company is a large manufacturing firm with a long-standing history of stabl…" at bounding box center [341, 158] width 473 height 232
click at [322, 157] on div "The company's interest coverage ratio, as it directly measures ABC's ability to…" at bounding box center [342, 155] width 232 height 24
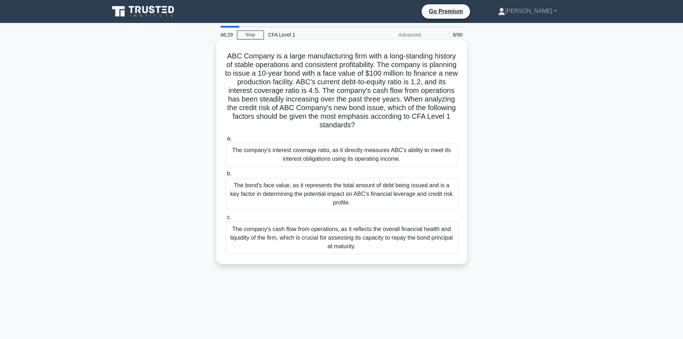
click at [226, 141] on input "a. The company's interest coverage ratio, as it directly measures ABC's ability…" at bounding box center [226, 138] width 0 height 5
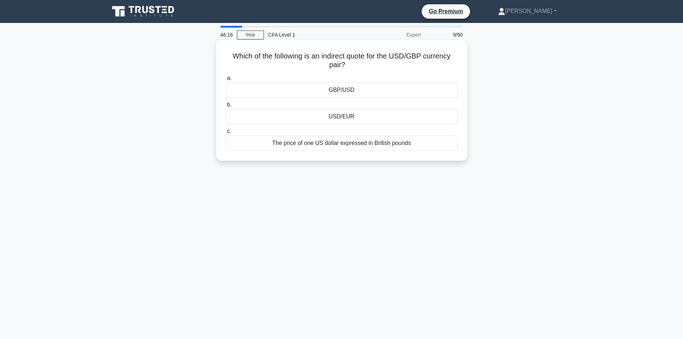
drag, startPoint x: 235, startPoint y: 51, endPoint x: 300, endPoint y: 57, distance: 66.3
click at [376, 65] on div "Which of the following is an indirect quote for the USD/GBP currency pair? .spi…" at bounding box center [341, 100] width 245 height 115
click at [294, 58] on h5 "Which of the following is an indirect quote for the USD/GBP currency pair? .spi…" at bounding box center [342, 61] width 234 height 18
drag, startPoint x: 227, startPoint y: 55, endPoint x: 450, endPoint y: 141, distance: 239.5
click at [450, 141] on div "Which of the following is an indirect quote for the USD/GBP currency pair? .spi…" at bounding box center [341, 100] width 245 height 115
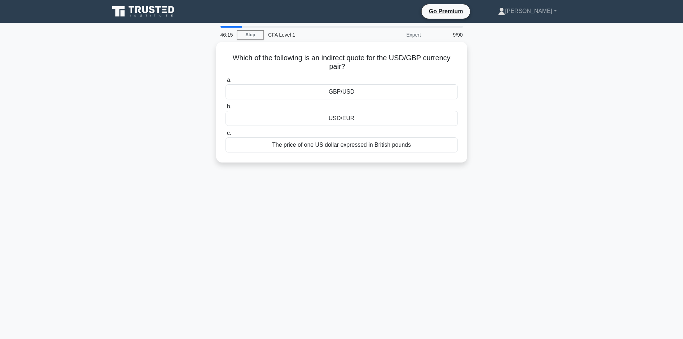
copy div "Which of the following is an indirect quote for the USD/GBP currency pair? .spi…"
click at [524, 118] on div "Which of the following is an indirect quote for the USD/GBP currency pair? .spi…" at bounding box center [341, 106] width 473 height 129
click at [355, 91] on div "GBP/USD" at bounding box center [342, 89] width 232 height 15
click at [226, 81] on input "a. GBP/USD" at bounding box center [226, 78] width 0 height 5
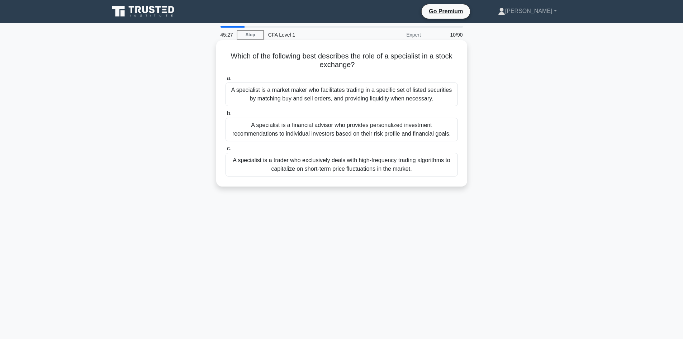
drag, startPoint x: 222, startPoint y: 46, endPoint x: 439, endPoint y: 170, distance: 250.7
click at [439, 170] on div "Which of the following best describes the role of a specialist in a stock excha…" at bounding box center [341, 113] width 245 height 141
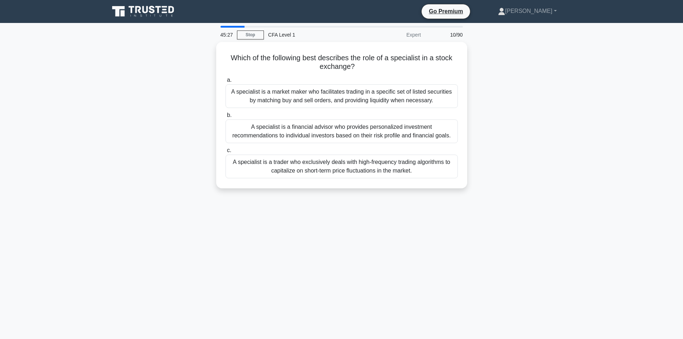
copy div "Which of the following best describes the role of a specialist in a stock excha…"
click at [362, 250] on div "45:17 Stop CFA Level 1 Expert 10/90 Which of the following best describes the r…" at bounding box center [341, 205] width 473 height 359
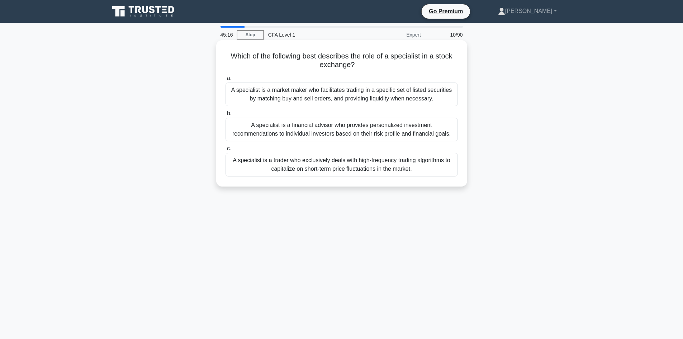
click at [397, 89] on div "A specialist is a market maker who facilitates trading in a specific set of lis…" at bounding box center [342, 94] width 232 height 24
click at [226, 81] on input "a. A specialist is a market maker who facilitates trading in a specific set of …" at bounding box center [226, 78] width 0 height 5
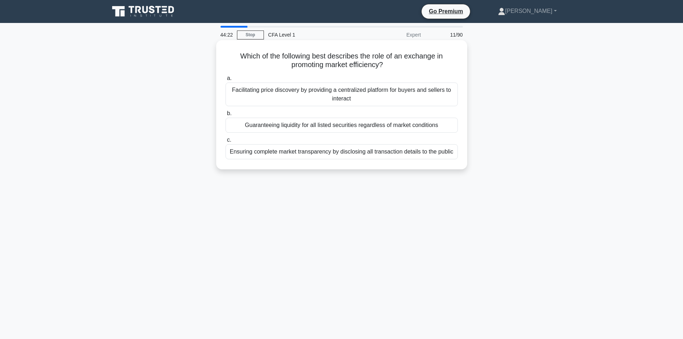
drag, startPoint x: 461, startPoint y: 164, endPoint x: 232, endPoint y: 53, distance: 254.5
click at [232, 53] on div "Which of the following best describes the role of an exchange in promoting mark…" at bounding box center [341, 104] width 245 height 123
click at [293, 101] on div "Facilitating price discovery by providing a centralized platform for buyers and…" at bounding box center [342, 94] width 232 height 24
click at [226, 81] on input "a. Facilitating price discovery by providing a centralized platform for buyers …" at bounding box center [226, 78] width 0 height 5
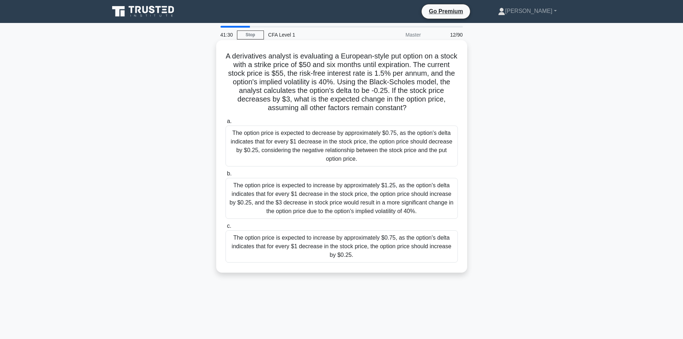
drag, startPoint x: 230, startPoint y: 55, endPoint x: 438, endPoint y: 261, distance: 292.8
click at [438, 261] on div "A derivatives analyst is evaluating a European-style put option on a stock with…" at bounding box center [341, 156] width 245 height 227
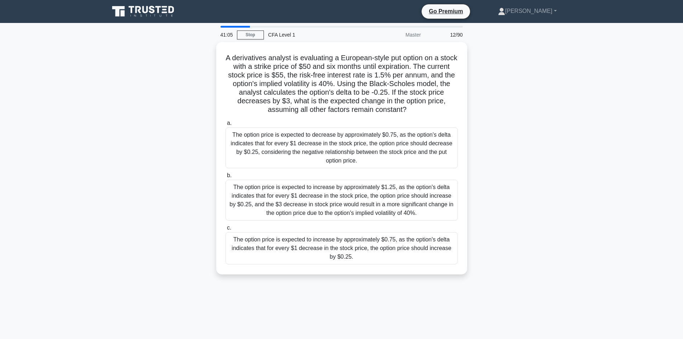
click at [510, 245] on div "A derivatives analyst is evaluating a European-style put option on a stock with…" at bounding box center [341, 162] width 473 height 241
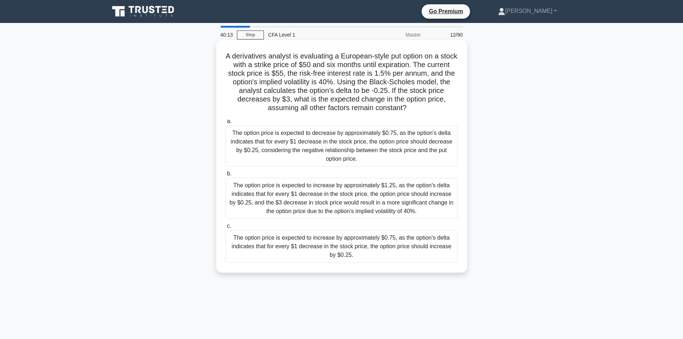
click at [368, 146] on div "The option price is expected to decrease by approximately $0.75, as the option'…" at bounding box center [342, 145] width 232 height 41
click at [226, 124] on input "a. The option price is expected to decrease by approximately $0.75, as the opti…" at bounding box center [226, 121] width 0 height 5
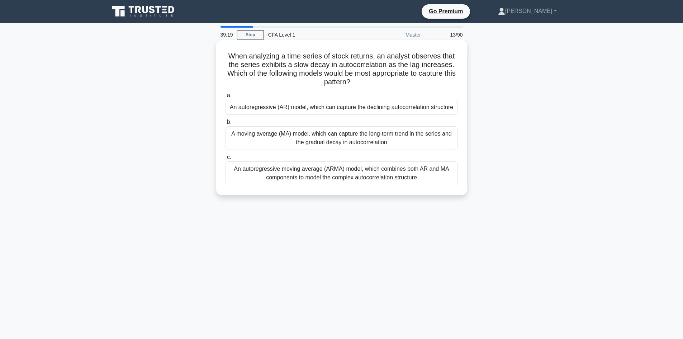
click at [352, 147] on div "A moving average (MA) model, which can capture the long-term trend in the serie…" at bounding box center [342, 138] width 232 height 24
click at [226, 124] on input "b. A moving average (MA) model, which can capture the long-term trend in the se…" at bounding box center [226, 122] width 0 height 5
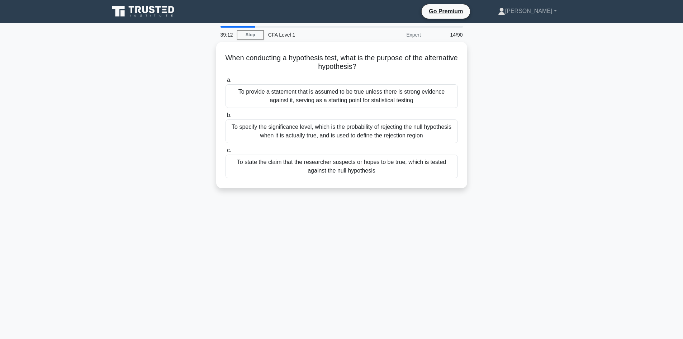
drag, startPoint x: 239, startPoint y: 56, endPoint x: 471, endPoint y: 185, distance: 265.8
click at [471, 185] on div "When conducting a hypothesis test, what is the purpose of the alternative hypot…" at bounding box center [341, 119] width 473 height 155
click at [355, 27] on div at bounding box center [342, 27] width 242 height 2
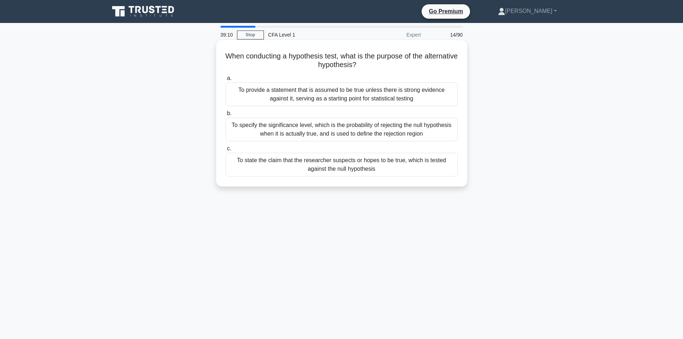
drag, startPoint x: 337, startPoint y: 65, endPoint x: 380, endPoint y: 65, distance: 42.7
click at [380, 65] on h5 "When conducting a hypothesis test, what is the purpose of the alternative hypot…" at bounding box center [342, 61] width 234 height 18
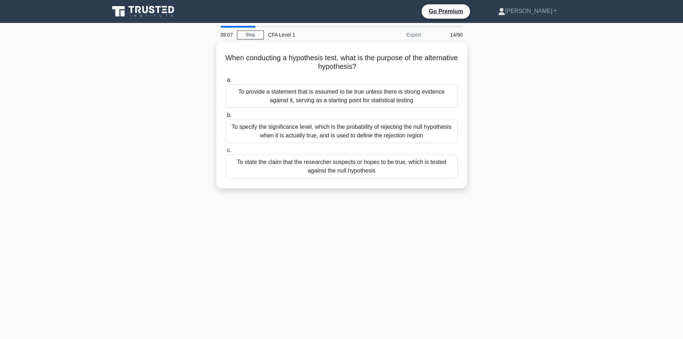
drag, startPoint x: 299, startPoint y: 66, endPoint x: 273, endPoint y: 22, distance: 51.1
click at [386, 64] on h5 "When conducting a hypothesis test, what is the purpose of the alternative hypot…" at bounding box center [342, 62] width 234 height 18
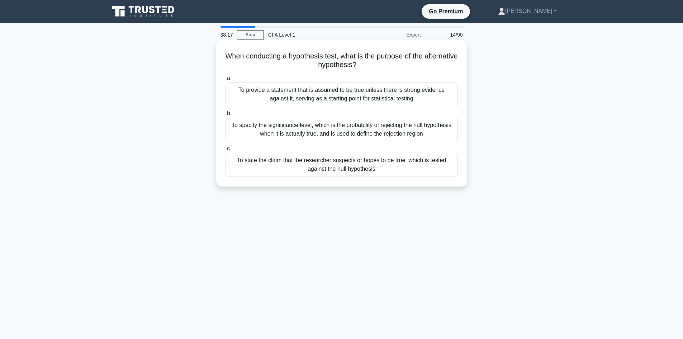
drag, startPoint x: 267, startPoint y: 60, endPoint x: 247, endPoint y: 56, distance: 20.9
click at [267, 60] on h5 "When conducting a hypothesis test, what is the purpose of the alternative hypot…" at bounding box center [342, 61] width 234 height 18
drag, startPoint x: 237, startPoint y: 53, endPoint x: 449, endPoint y: 166, distance: 239.6
click at [449, 166] on div "When conducting a hypothesis test, what is the purpose of the alternative hypot…" at bounding box center [341, 113] width 245 height 141
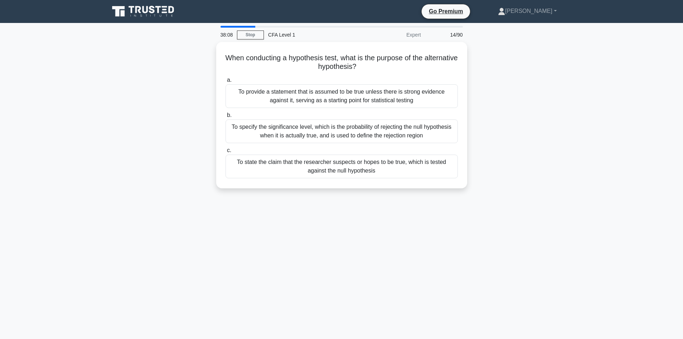
click at [328, 201] on div "38:08 Stop CFA Level 1 Expert 14/90 When conducting a hypothesis test, what is …" at bounding box center [341, 205] width 473 height 359
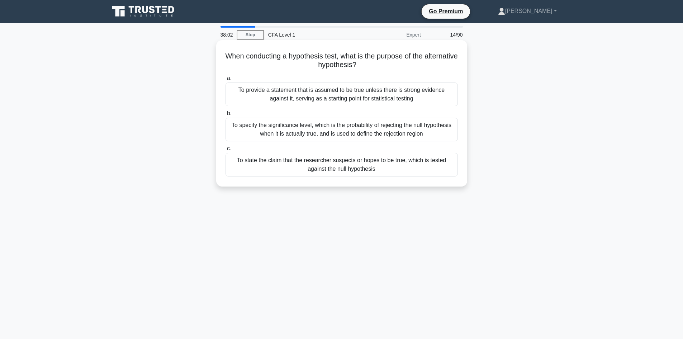
click at [349, 166] on div "To state the claim that the researcher suspects or hopes to be true, which is t…" at bounding box center [342, 165] width 232 height 24
click at [226, 151] on input "c. To state the claim that the researcher suspects or hopes to be true, which i…" at bounding box center [226, 148] width 0 height 5
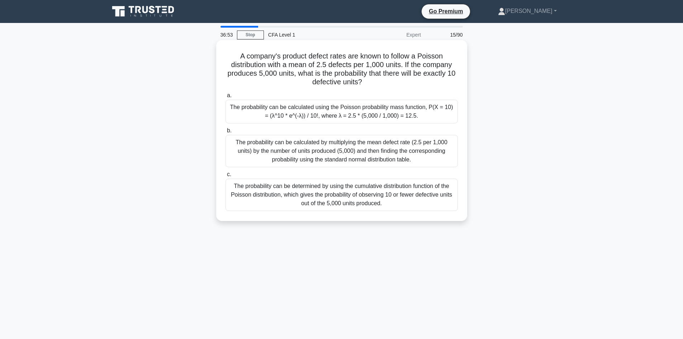
drag, startPoint x: 224, startPoint y: 44, endPoint x: 367, endPoint y: 80, distance: 147.6
click at [367, 80] on div "A company's product defect rates are known to follow a Poisson distribution wit…" at bounding box center [341, 130] width 245 height 175
click at [546, 199] on div "A company's product defect rates are known to follow a Poisson distribution wit…" at bounding box center [341, 136] width 473 height 189
drag, startPoint x: 238, startPoint y: 57, endPoint x: 458, endPoint y: 205, distance: 265.0
click at [458, 205] on div "A company's product defect rates are known to follow a Poisson distribution wit…" at bounding box center [341, 130] width 245 height 175
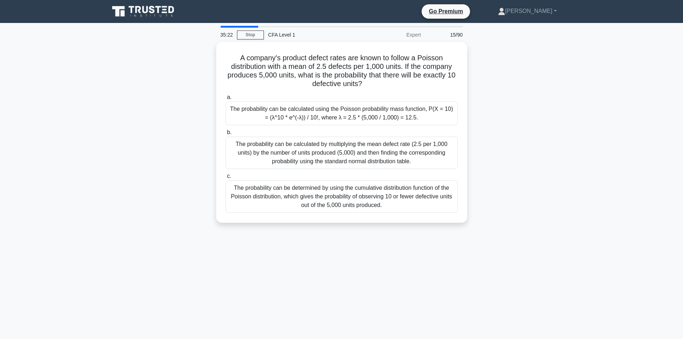
click at [179, 123] on div "A company's product defect rates are known to follow a Poisson distribution wit…" at bounding box center [341, 136] width 473 height 189
click at [334, 115] on div "The probability can be calculated using the Poisson probability mass function, …" at bounding box center [342, 112] width 232 height 24
click at [226, 98] on input "a. The probability can be calculated using the Poisson probability mass functio…" at bounding box center [226, 95] width 0 height 5
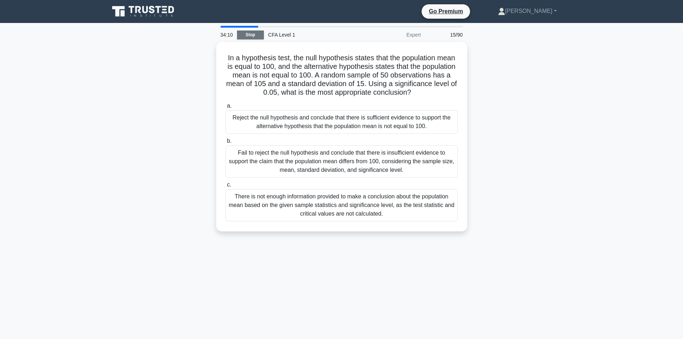
click at [243, 32] on link "Stop" at bounding box center [250, 34] width 27 height 9
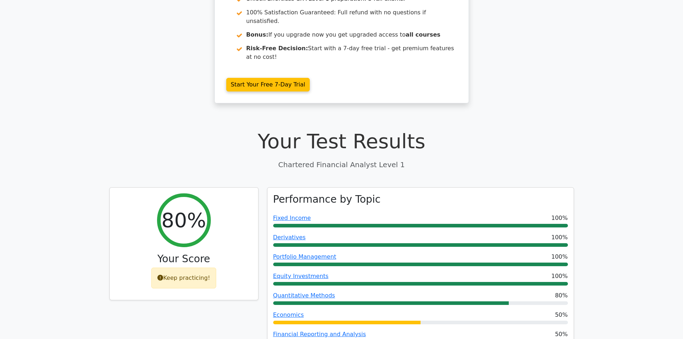
scroll to position [165, 0]
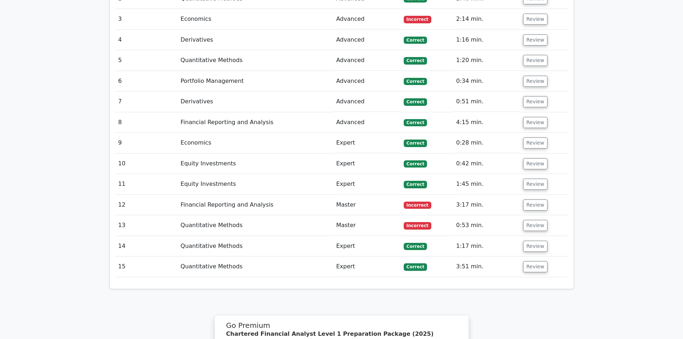
scroll to position [918, 0]
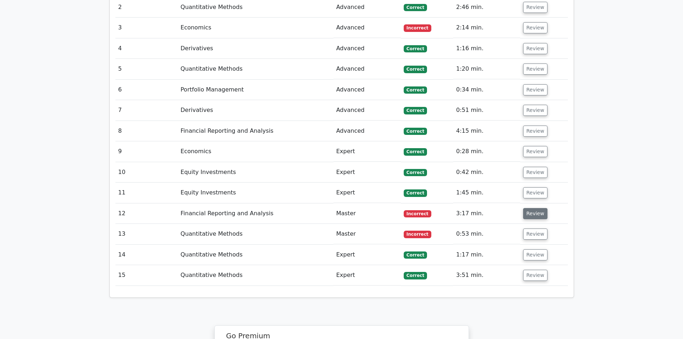
click at [535, 208] on button "Review" at bounding box center [535, 213] width 24 height 11
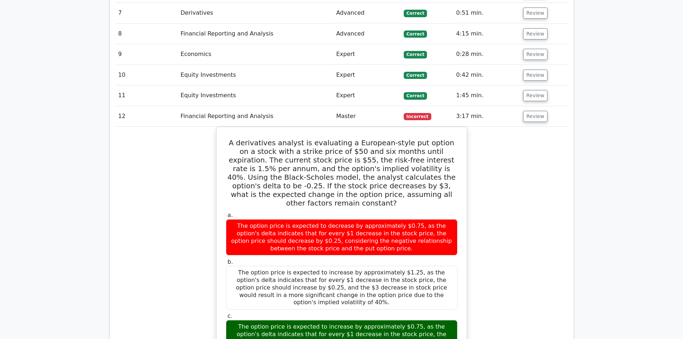
scroll to position [1026, 0]
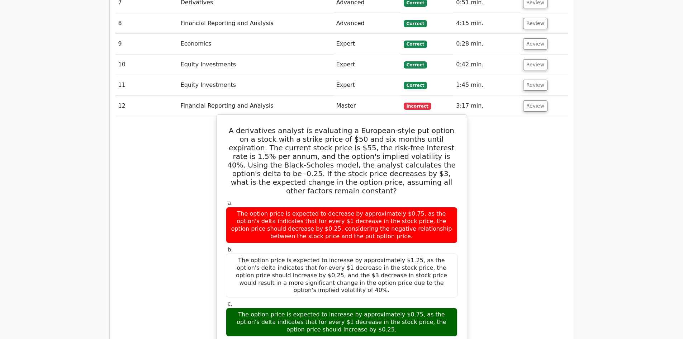
drag, startPoint x: 232, startPoint y: 91, endPoint x: 431, endPoint y: 268, distance: 266.4
click at [431, 268] on div "A derivatives analyst is evaluating a European-style put option on a stock with…" at bounding box center [341, 325] width 245 height 415
copy div "A derivatives analyst is evaluating a European-style put option on a stock with…"
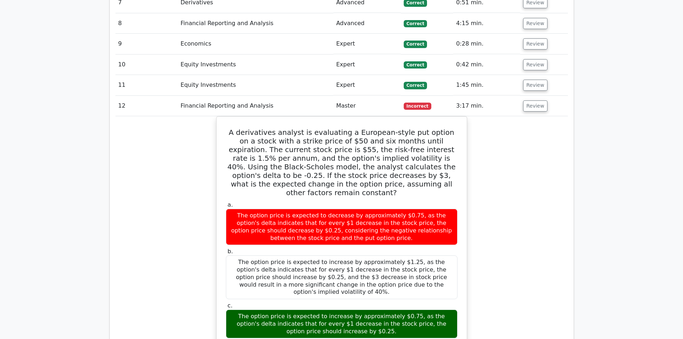
click at [563, 233] on div "A derivatives analyst is evaluating a European-style put option on a stock with…" at bounding box center [341, 331] width 453 height 430
click at [524, 100] on button "Review" at bounding box center [535, 105] width 24 height 11
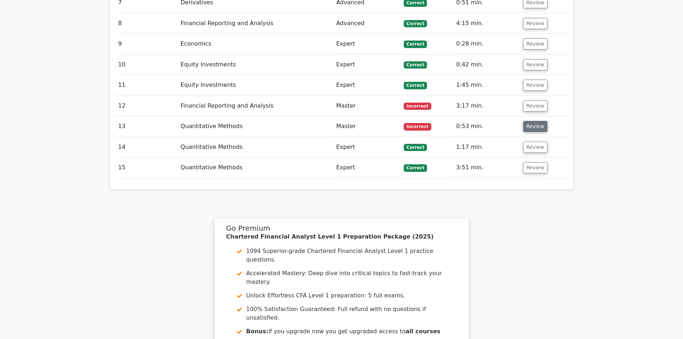
click at [540, 121] on button "Review" at bounding box center [535, 126] width 24 height 11
click at [536, 100] on button "Review" at bounding box center [535, 105] width 24 height 11
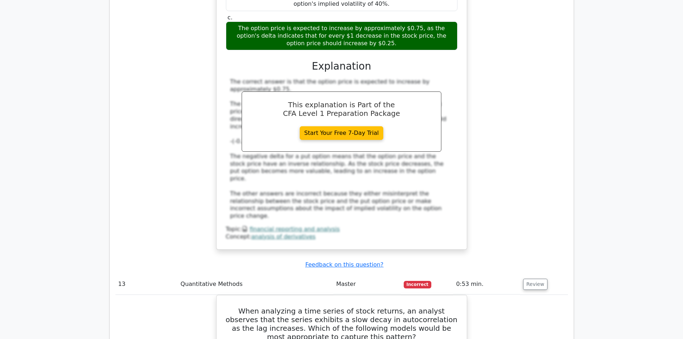
scroll to position [1349, 0]
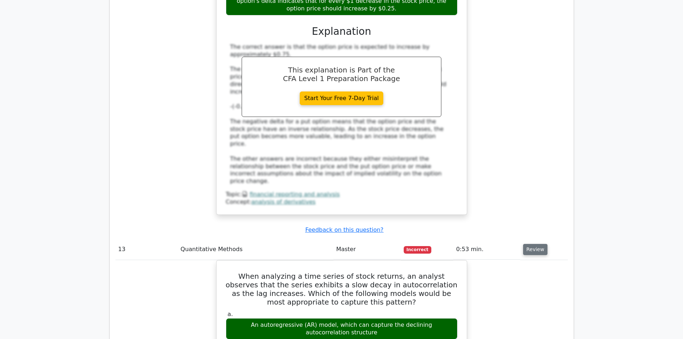
click at [529, 244] on button "Review" at bounding box center [535, 249] width 24 height 11
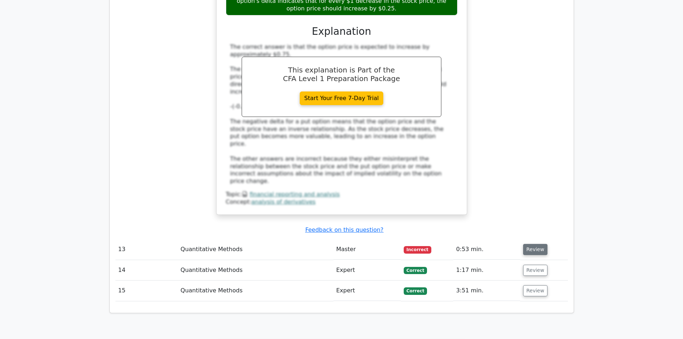
click at [529, 244] on button "Review" at bounding box center [535, 249] width 24 height 11
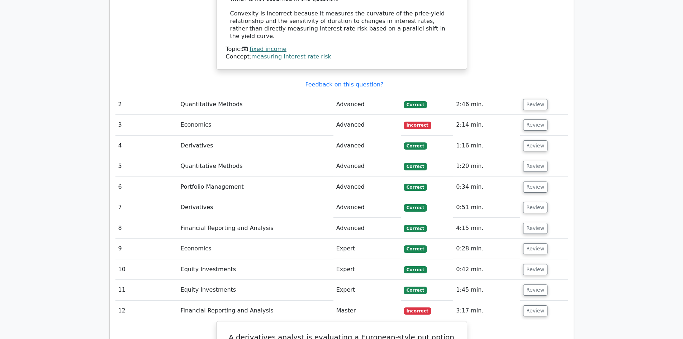
scroll to position [811, 0]
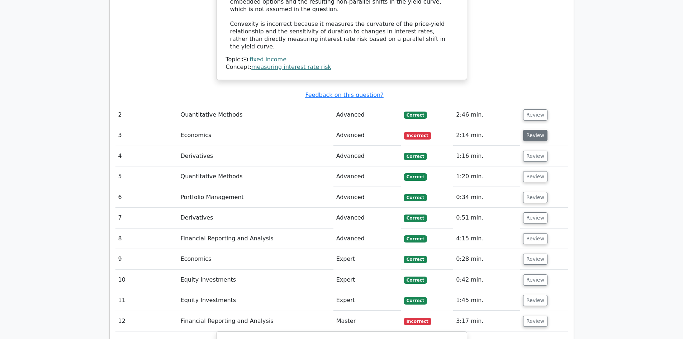
click at [524, 130] on button "Review" at bounding box center [535, 135] width 24 height 11
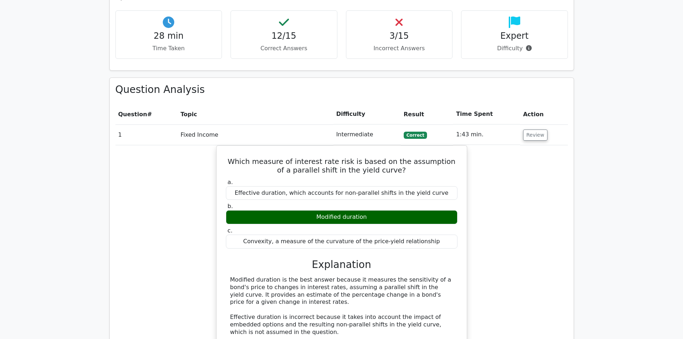
scroll to position [380, 0]
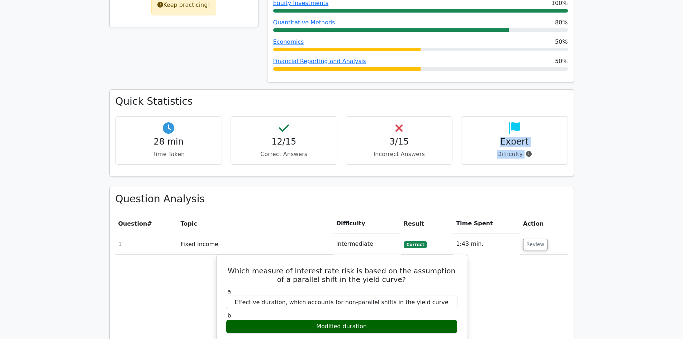
drag, startPoint x: 495, startPoint y: 106, endPoint x: 535, endPoint y: 119, distance: 42.2
click at [535, 119] on div "Expert Difficulty" at bounding box center [514, 140] width 107 height 48
copy div "Expert Difficulty"
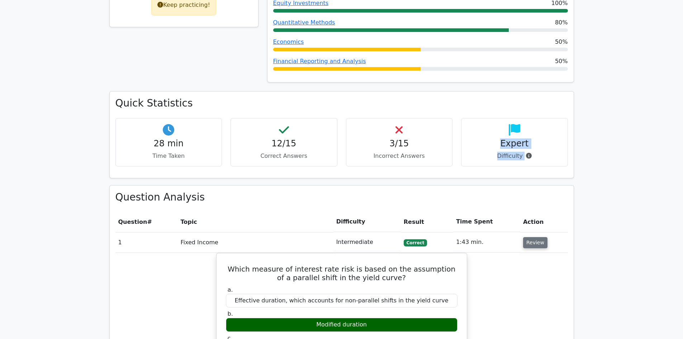
click at [542, 237] on button "Review" at bounding box center [535, 242] width 24 height 11
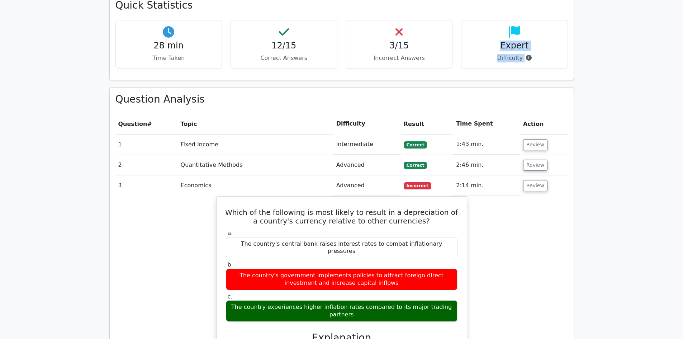
scroll to position [488, 0]
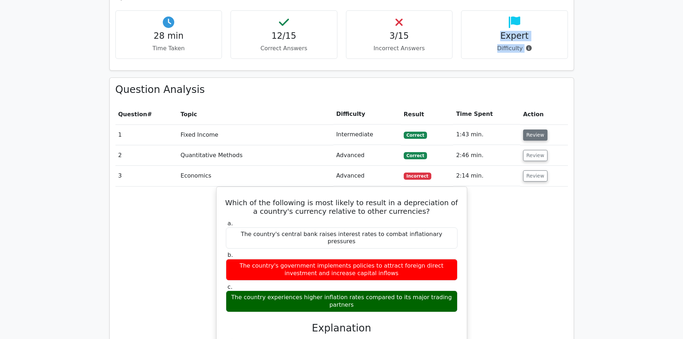
click at [536, 129] on button "Review" at bounding box center [535, 134] width 24 height 11
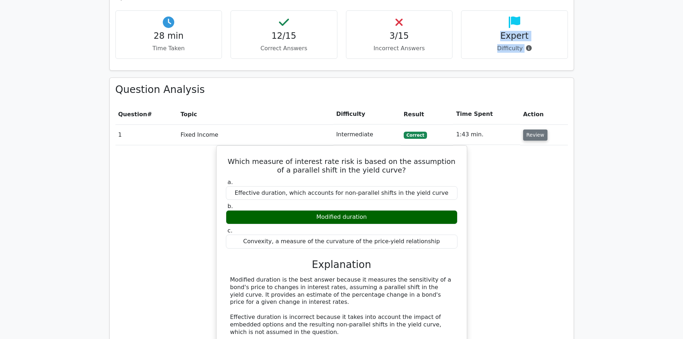
click at [536, 129] on button "Review" at bounding box center [535, 134] width 24 height 11
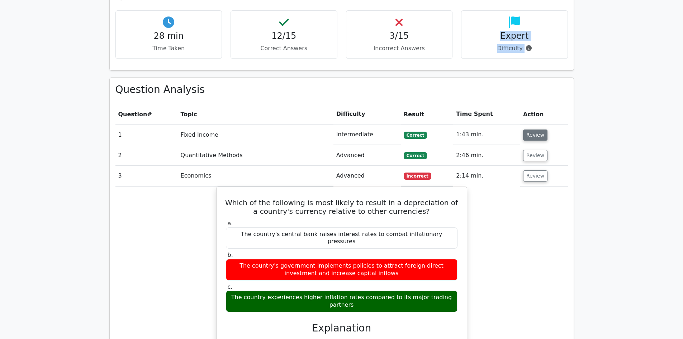
click at [536, 129] on button "Review" at bounding box center [535, 134] width 24 height 11
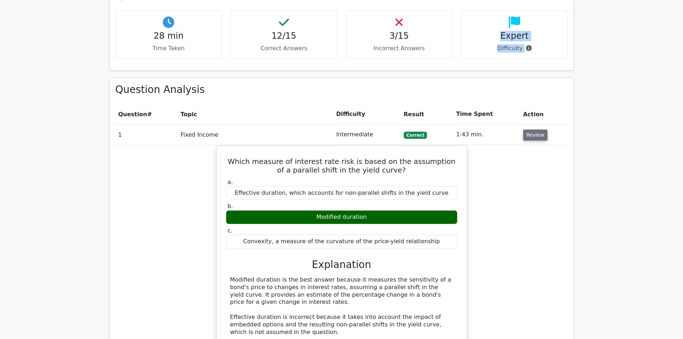
click at [534, 129] on button "Review" at bounding box center [535, 134] width 24 height 11
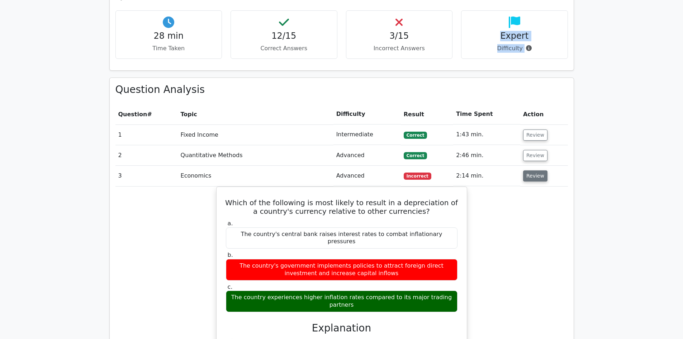
click at [534, 170] on button "Review" at bounding box center [535, 175] width 24 height 11
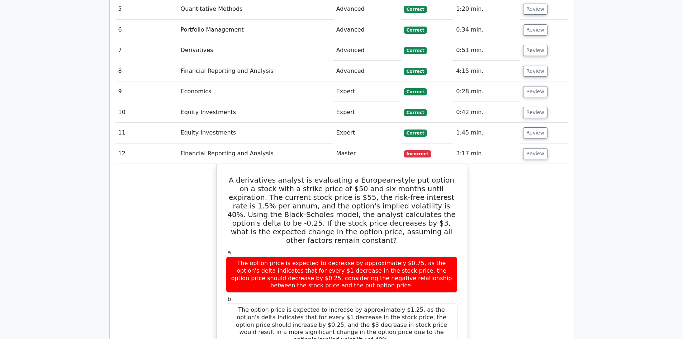
scroll to position [703, 0]
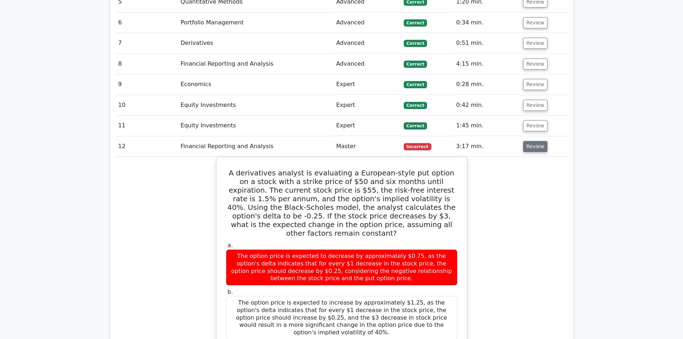
click at [541, 141] on button "Review" at bounding box center [535, 146] width 24 height 11
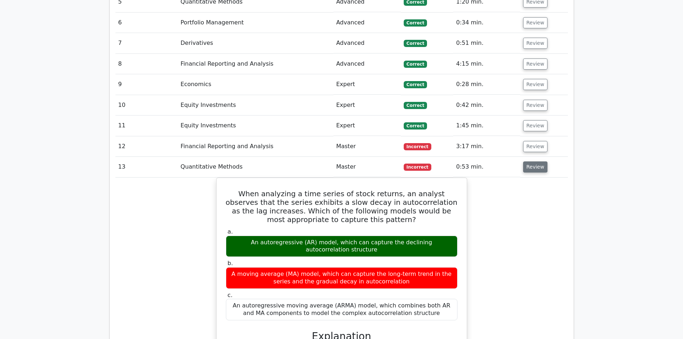
click at [532, 161] on button "Review" at bounding box center [535, 166] width 24 height 11
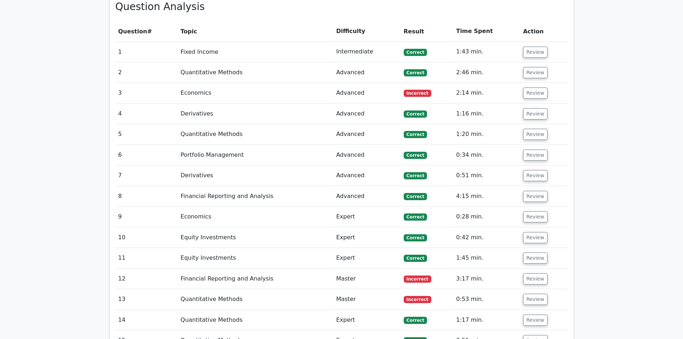
scroll to position [559, 0]
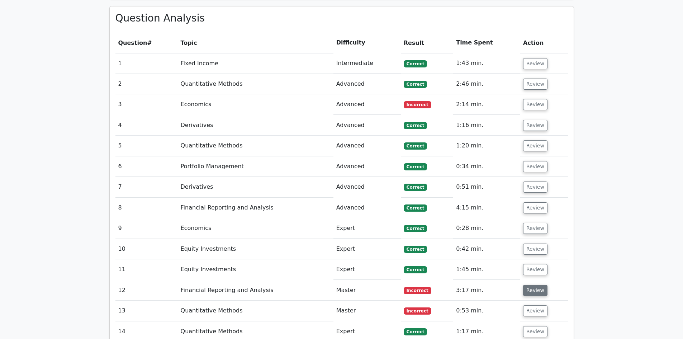
click at [538, 285] on button "Review" at bounding box center [535, 290] width 24 height 11
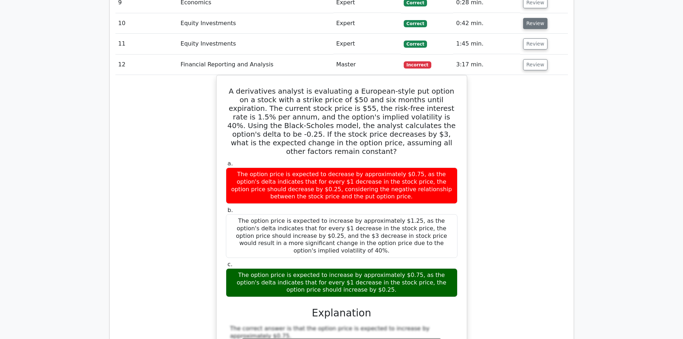
scroll to position [775, 0]
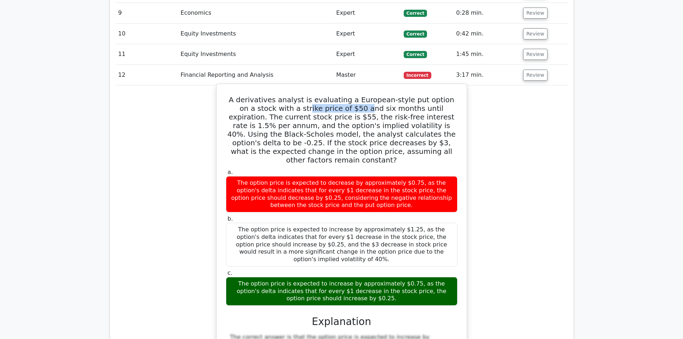
drag, startPoint x: 328, startPoint y: 74, endPoint x: 338, endPoint y: 75, distance: 9.4
click at [338, 95] on h5 "A derivatives analyst is evaluating a European-style put option on a stock with…" at bounding box center [341, 129] width 233 height 69
drag, startPoint x: 413, startPoint y: 68, endPoint x: 436, endPoint y: 65, distance: 22.9
click at [436, 95] on h5 "A derivatives analyst is evaluating a European-style put option on a stock with…" at bounding box center [341, 129] width 233 height 69
click at [378, 95] on h5 "A derivatives analyst is evaluating a European-style put option on a stock with…" at bounding box center [341, 129] width 233 height 69
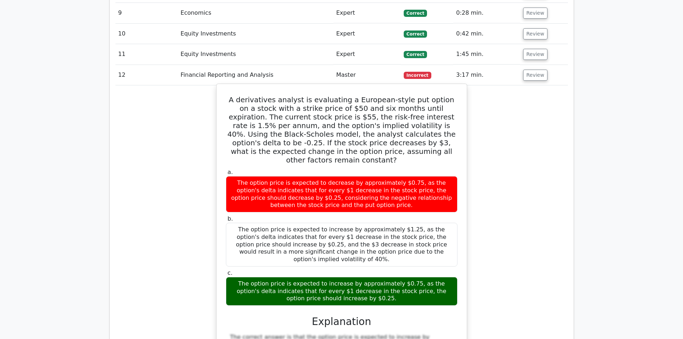
drag, startPoint x: 295, startPoint y: 80, endPoint x: 318, endPoint y: 74, distance: 24.5
click at [318, 95] on h5 "A derivatives analyst is evaluating a European-style put option on a stock with…" at bounding box center [341, 129] width 233 height 69
click at [256, 95] on h5 "A derivatives analyst is evaluating a European-style put option on a stock with…" at bounding box center [341, 129] width 233 height 69
drag, startPoint x: 291, startPoint y: 84, endPoint x: 295, endPoint y: 84, distance: 4.3
click at [295, 95] on h5 "A derivatives analyst is evaluating a European-style put option on a stock with…" at bounding box center [341, 129] width 233 height 69
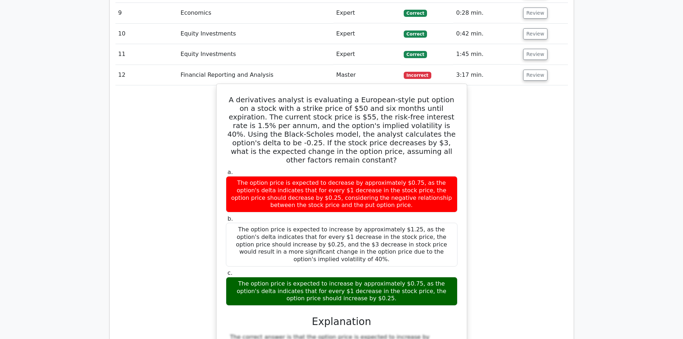
click at [341, 87] on div "A derivatives analyst is evaluating a European-style put option on a stock with…" at bounding box center [341, 294] width 245 height 415
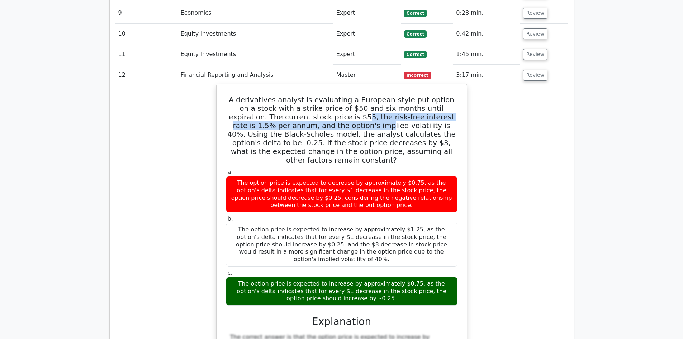
drag, startPoint x: 300, startPoint y: 87, endPoint x: 306, endPoint y: 82, distance: 7.6
click at [306, 95] on h5 "A derivatives analyst is evaluating a European-style put option on a stock with…" at bounding box center [341, 129] width 233 height 69
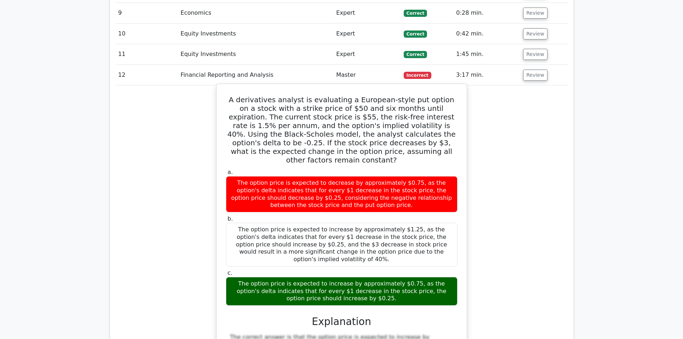
click at [340, 103] on h5 "A derivatives analyst is evaluating a European-style put option on a stock with…" at bounding box center [341, 129] width 233 height 69
drag, startPoint x: 296, startPoint y: 83, endPoint x: 320, endPoint y: 80, distance: 24.2
click at [320, 95] on h5 "A derivatives analyst is evaluating a European-style put option on a stock with…" at bounding box center [341, 129] width 233 height 69
click at [397, 106] on h5 "A derivatives analyst is evaluating a European-style put option on a stock with…" at bounding box center [341, 129] width 233 height 69
drag, startPoint x: 299, startPoint y: 82, endPoint x: 313, endPoint y: 85, distance: 13.6
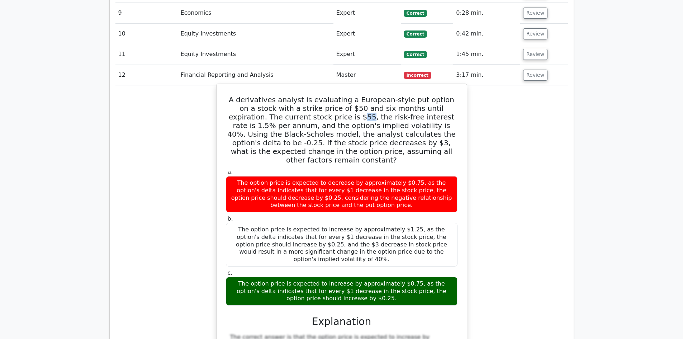
click at [308, 95] on h5 "A derivatives analyst is evaluating a European-style put option on a stock with…" at bounding box center [341, 129] width 233 height 69
click at [350, 112] on h5 "A derivatives analyst is evaluating a European-style put option on a stock with…" at bounding box center [341, 129] width 233 height 69
drag, startPoint x: 325, startPoint y: 71, endPoint x: 346, endPoint y: 71, distance: 20.8
click at [346, 95] on h5 "A derivatives analyst is evaluating a European-style put option on a stock with…" at bounding box center [341, 129] width 233 height 69
click at [388, 105] on h5 "A derivatives analyst is evaluating a European-style put option on a stock with…" at bounding box center [341, 129] width 233 height 69
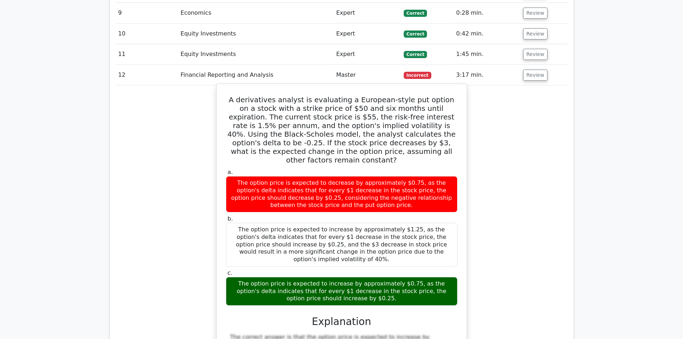
drag, startPoint x: 308, startPoint y: 63, endPoint x: 369, endPoint y: 105, distance: 74.1
click at [340, 95] on h5 "A derivatives analyst is evaluating a European-style put option on a stock with…" at bounding box center [341, 129] width 233 height 69
click at [393, 223] on div "The option price is expected to increase by approximately $1.25, as the option'…" at bounding box center [342, 245] width 232 height 44
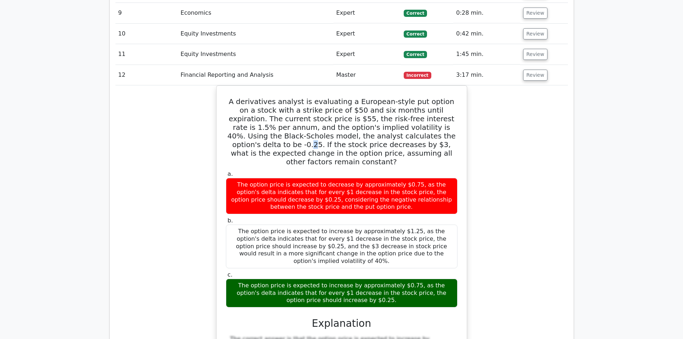
drag, startPoint x: 411, startPoint y: 101, endPoint x: 506, endPoint y: 123, distance: 97.4
click at [468, 113] on div "A derivatives analyst is evaluating a European-style put option on a stock with…" at bounding box center [341, 300] width 453 height 430
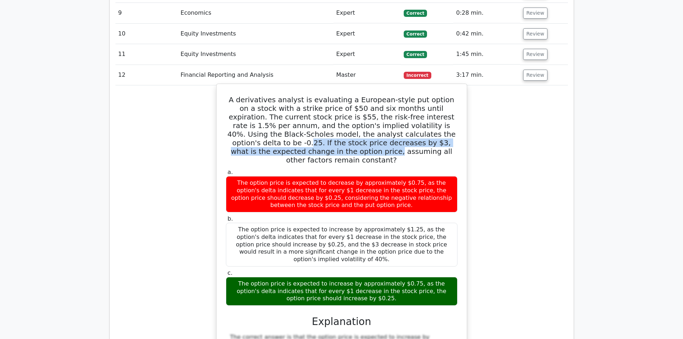
click at [300, 112] on h5 "A derivatives analyst is evaluating a European-style put option on a stock with…" at bounding box center [341, 129] width 233 height 69
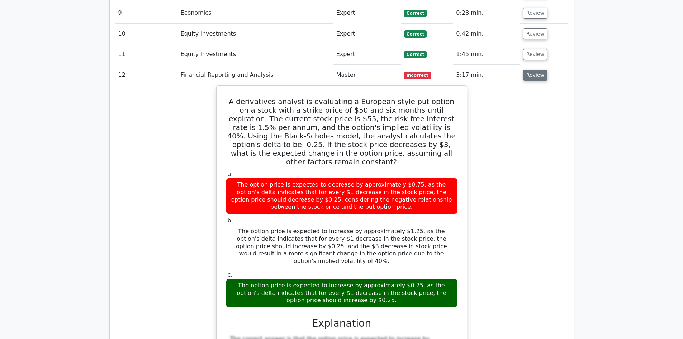
click at [533, 70] on button "Review" at bounding box center [535, 75] width 24 height 11
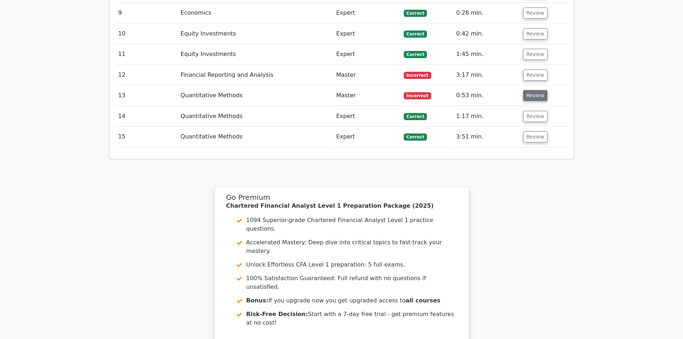
click at [538, 90] on button "Review" at bounding box center [535, 95] width 24 height 11
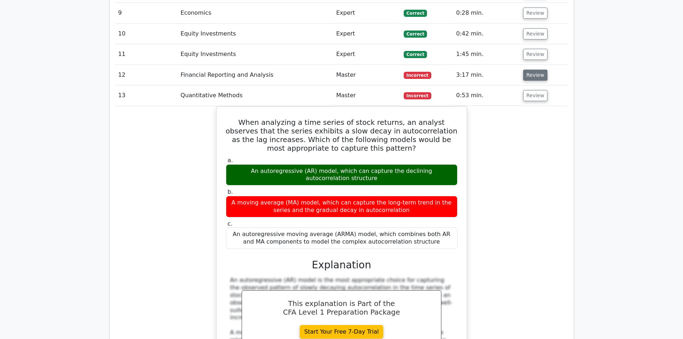
click at [528, 70] on button "Review" at bounding box center [535, 75] width 24 height 11
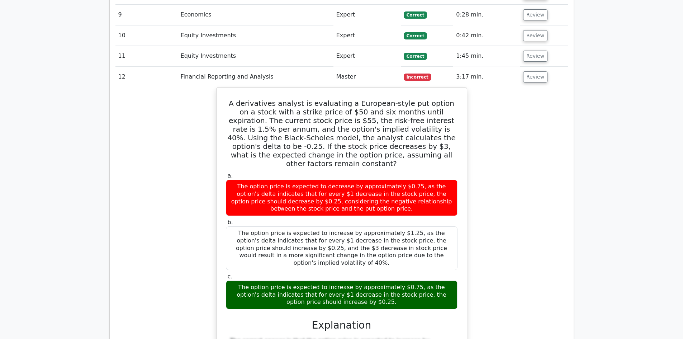
click at [578, 177] on main "Go Premium Chartered Financial Analyst Level 1 Preparation Package (2025) 1094 …" at bounding box center [341, 242] width 683 height 1989
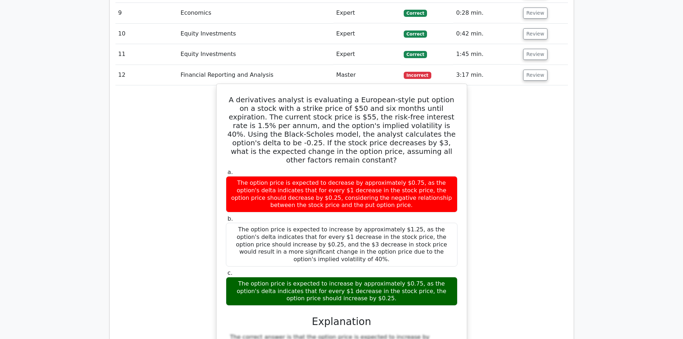
drag, startPoint x: 231, startPoint y: 65, endPoint x: 411, endPoint y: 254, distance: 261.0
click at [411, 254] on div "A derivatives analyst is evaluating a European-style put option on a stock with…" at bounding box center [341, 294] width 245 height 415
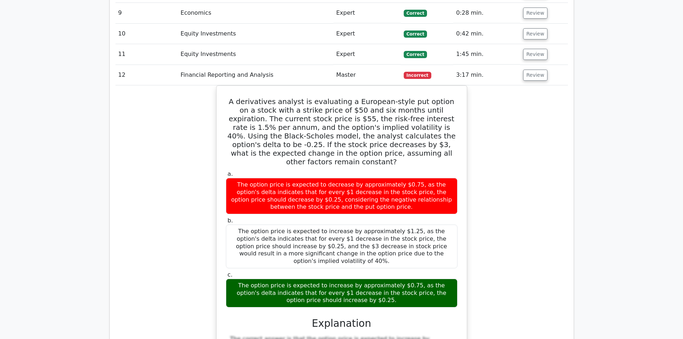
copy div "A derivatives analyst is evaluating a European-style put option on a stock with…"
